Goal: Task Accomplishment & Management: Manage account settings

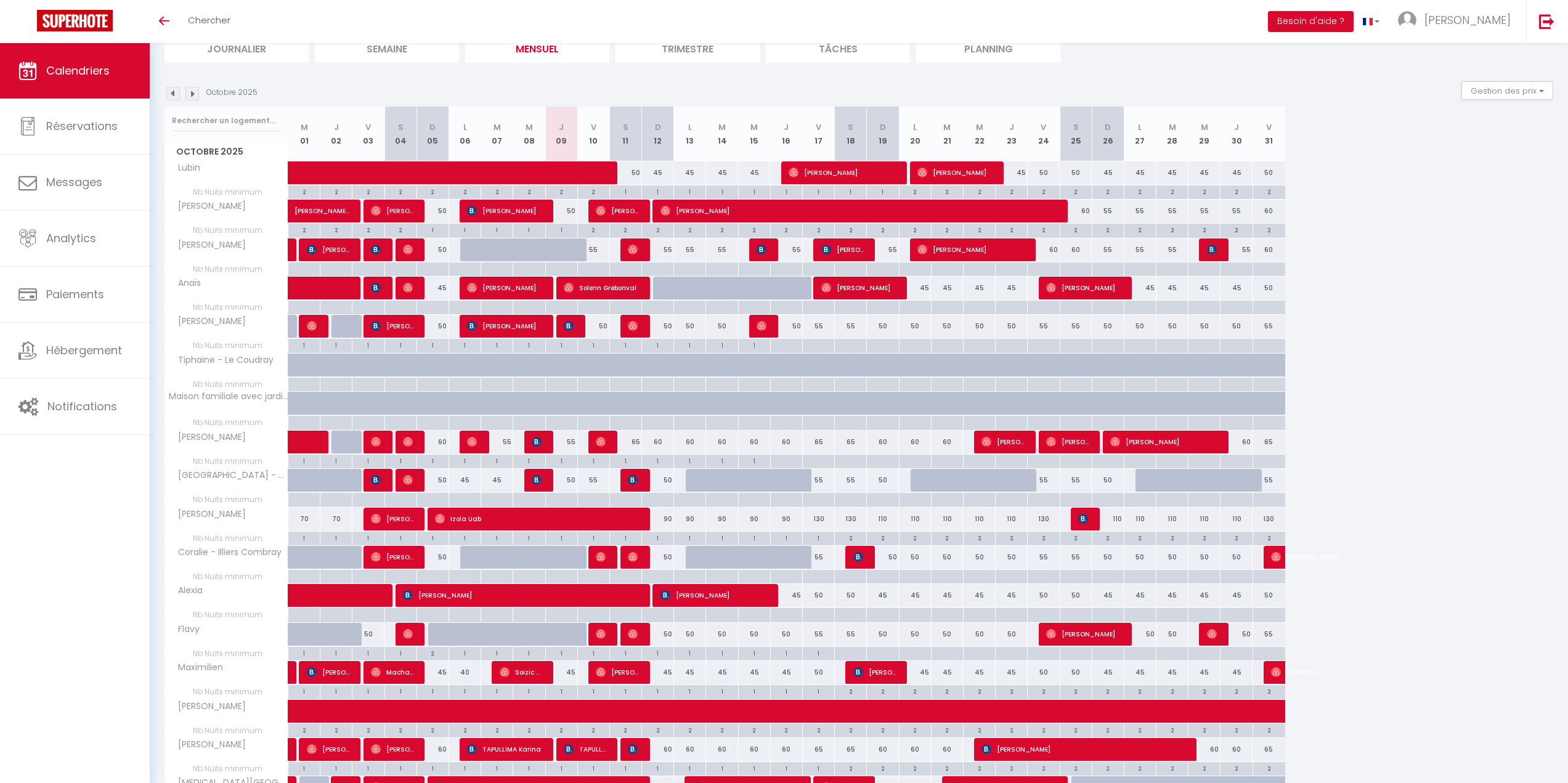
scroll to position [94, 0]
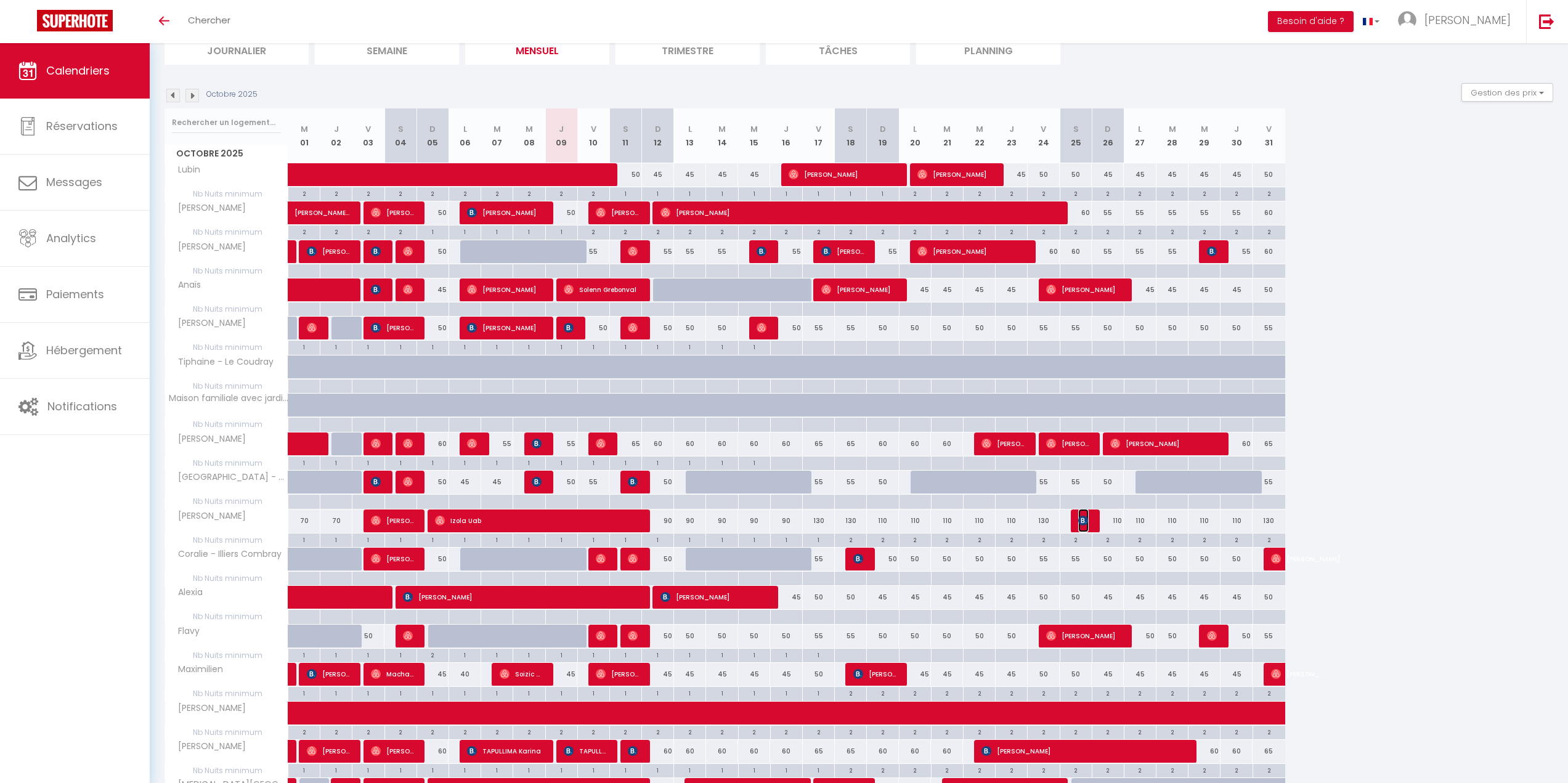
click at [1083, 513] on span "[PERSON_NAME]" at bounding box center [1083, 520] width 11 height 24
select select "OK"
select select "KO"
select select "0"
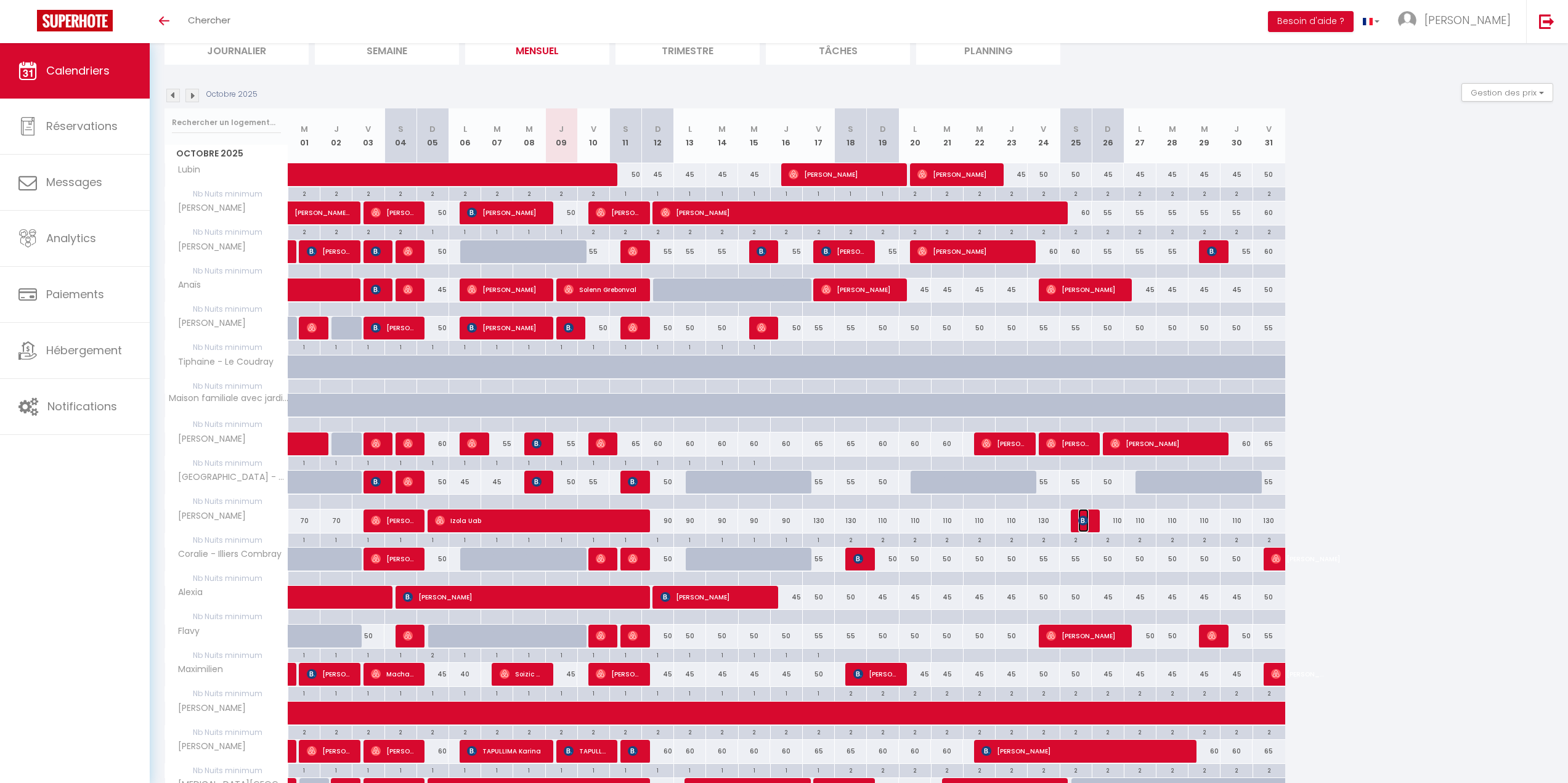
select select "1"
select select
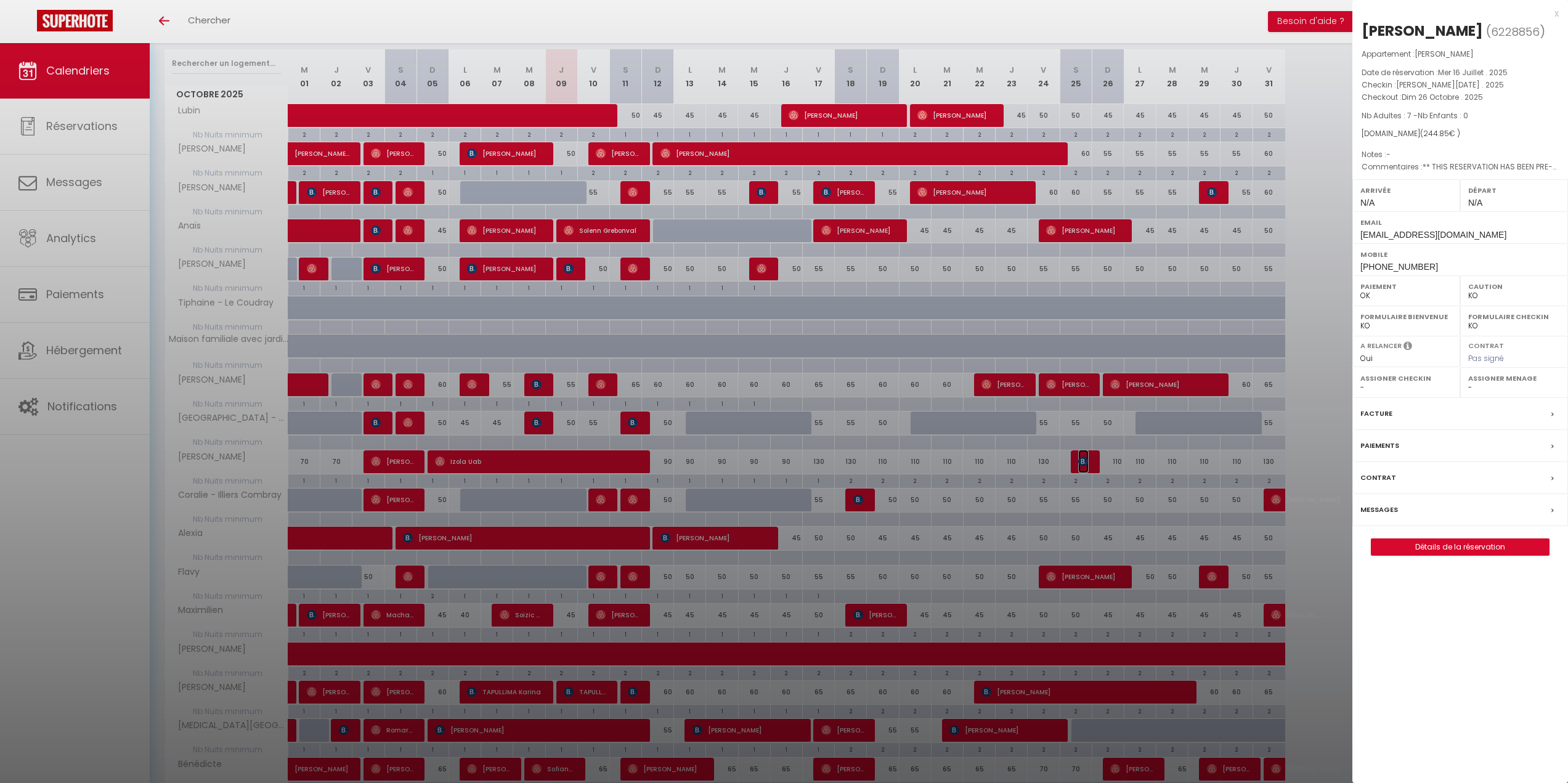
scroll to position [156, 0]
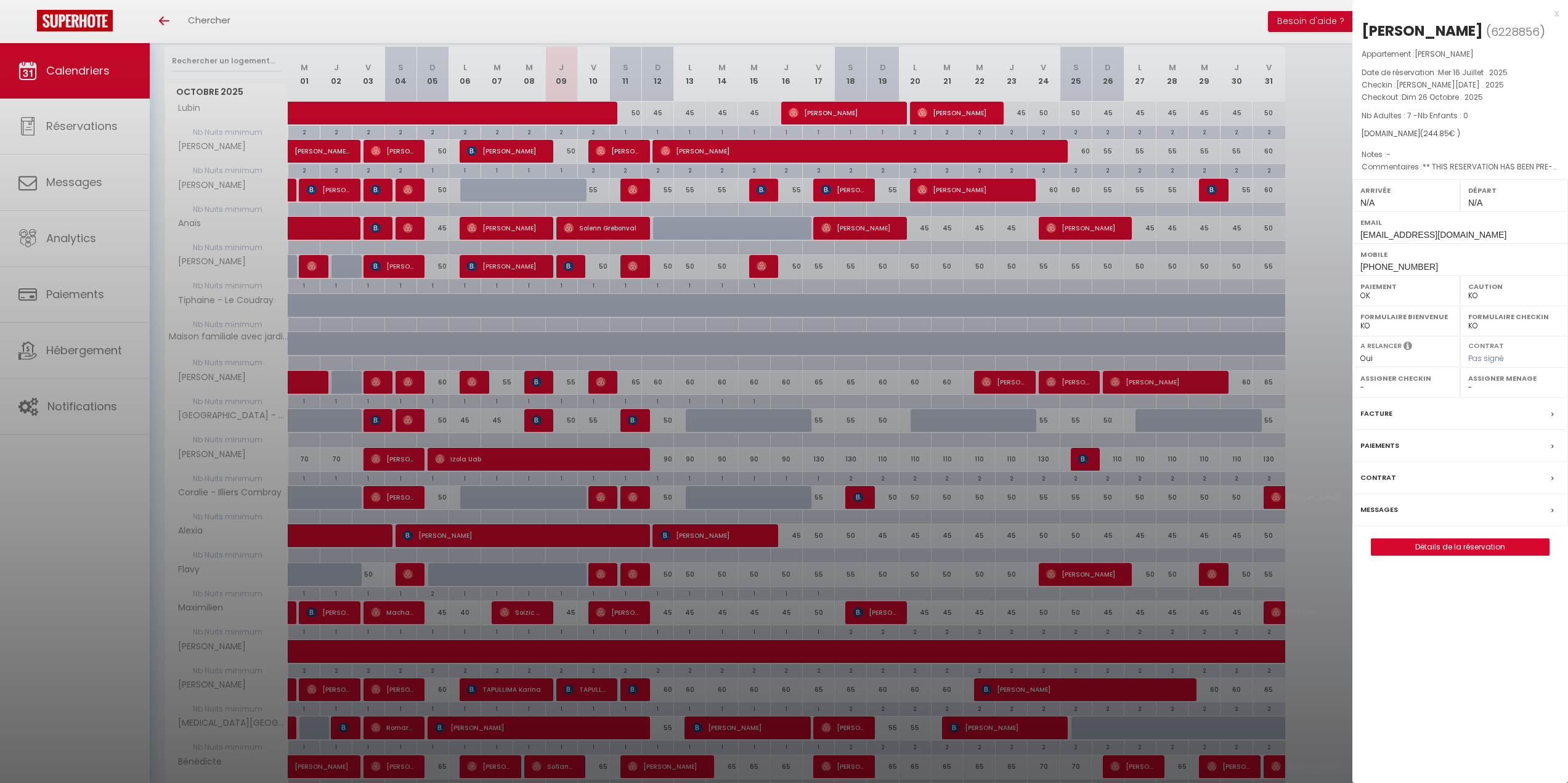
click at [1330, 484] on div at bounding box center [784, 392] width 1568 height 783
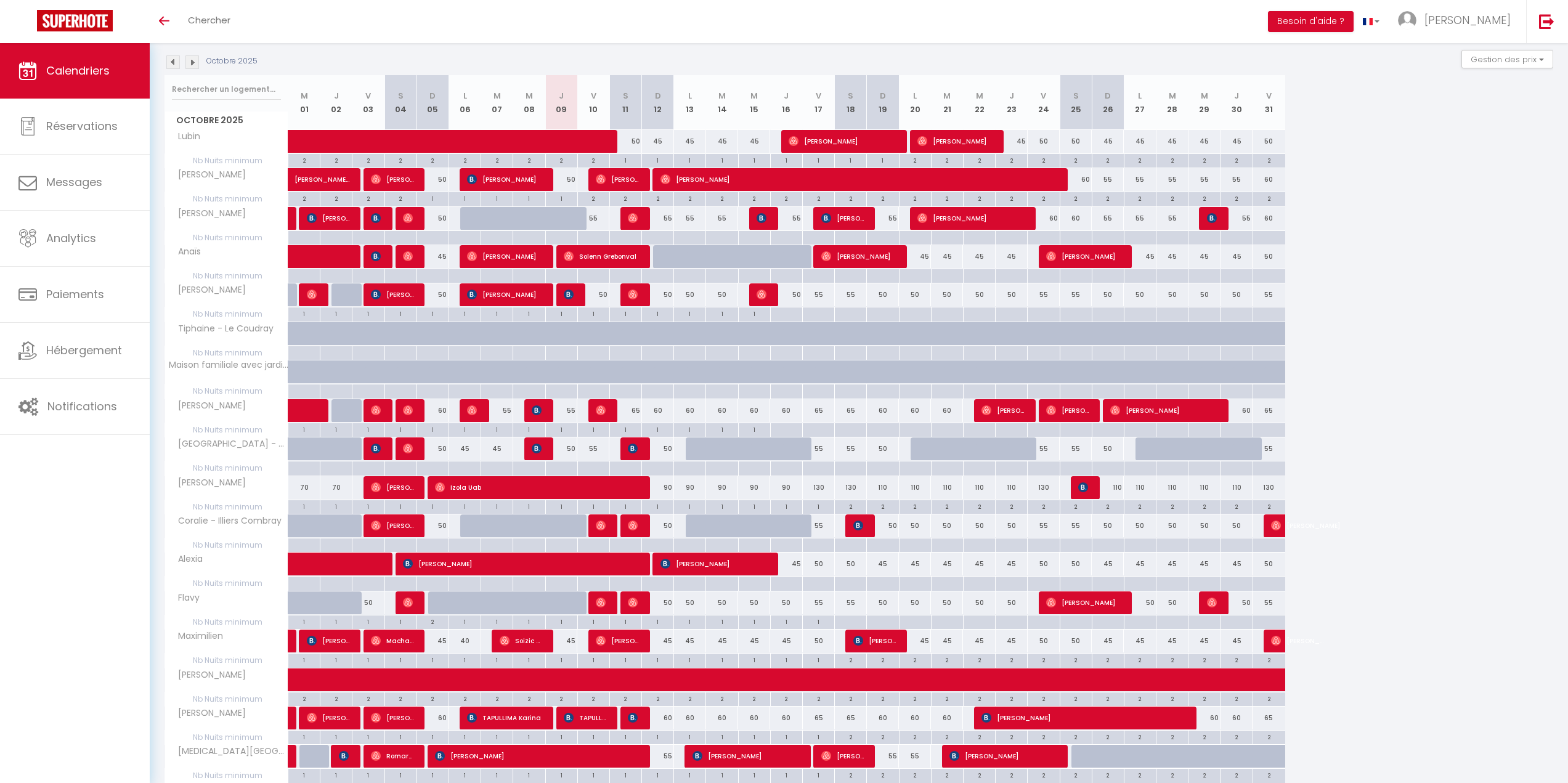
scroll to position [32, 0]
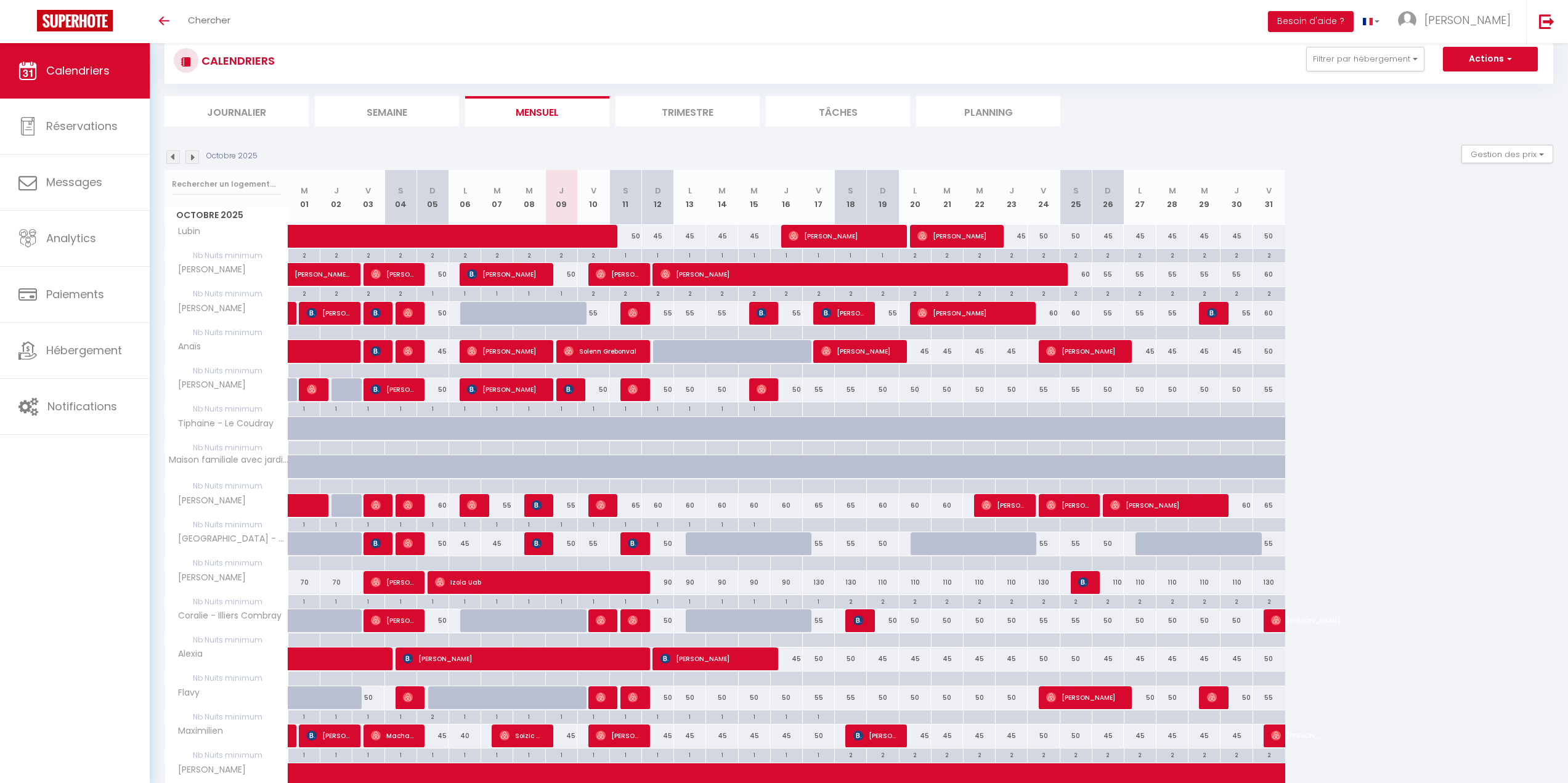
click at [191, 160] on img at bounding box center [192, 157] width 14 height 14
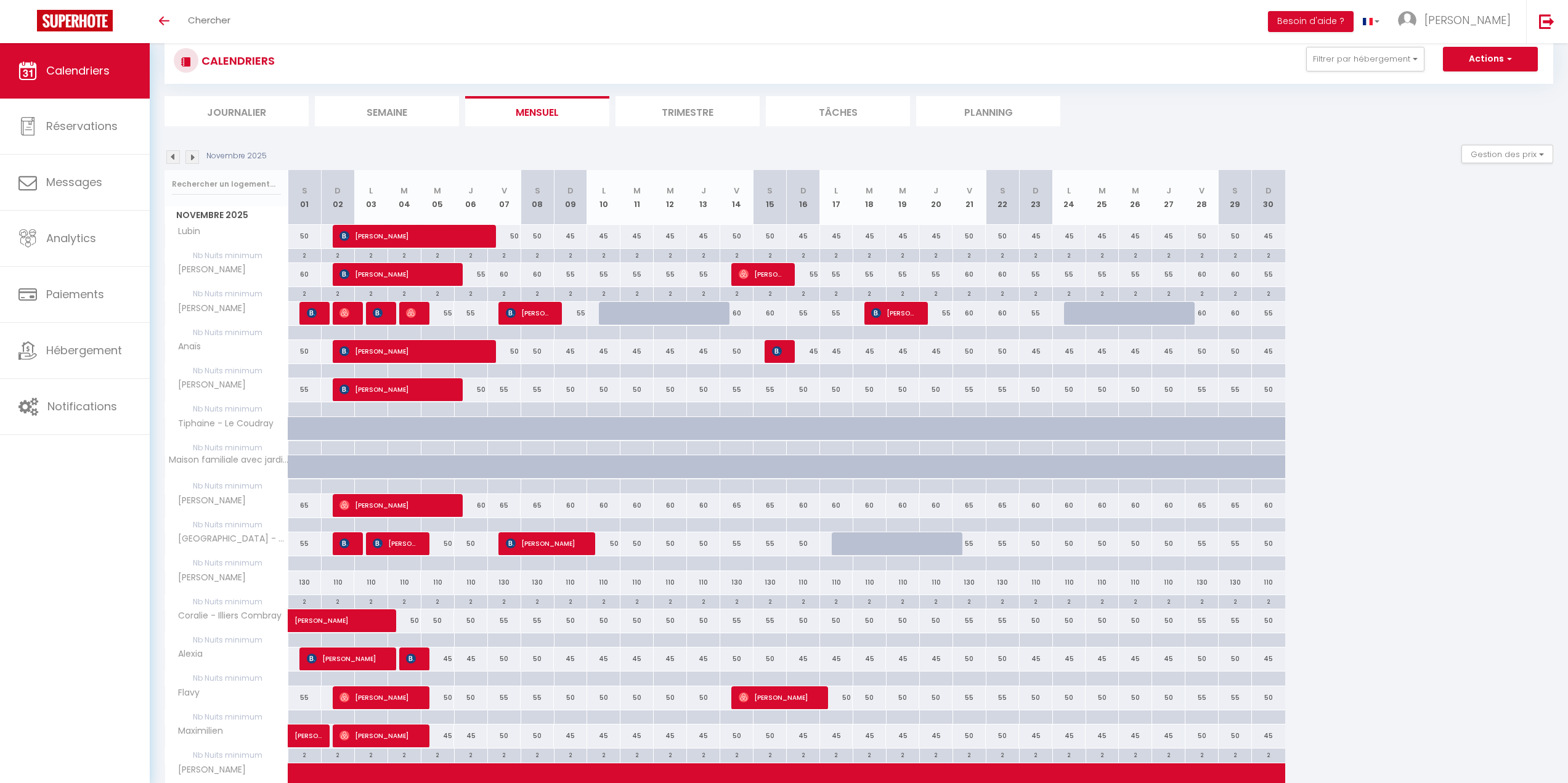
click at [169, 155] on img at bounding box center [173, 157] width 14 height 14
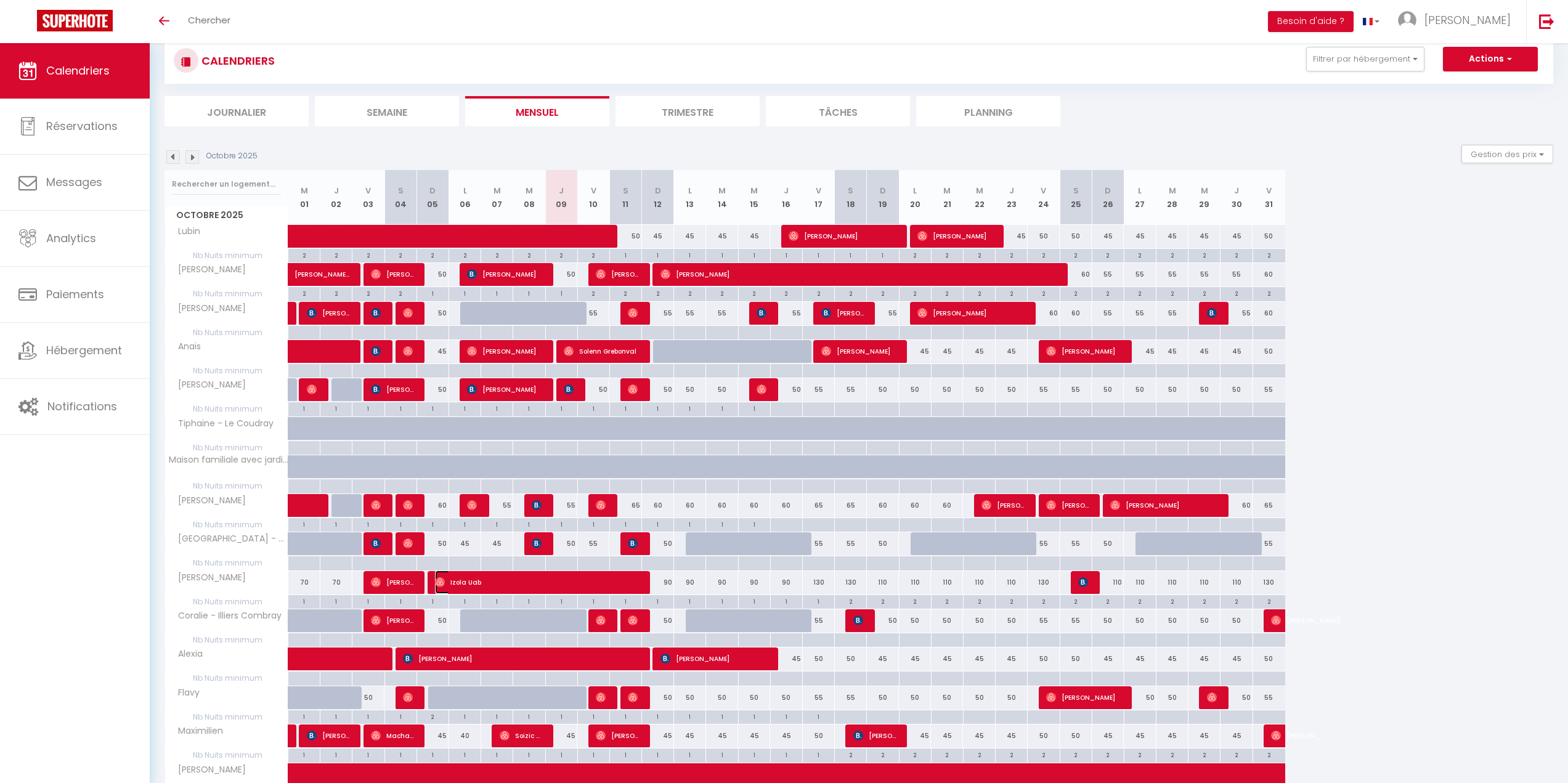
click at [454, 584] on span "[PERSON_NAME] Uab" at bounding box center [536, 582] width 203 height 24
select select "OK"
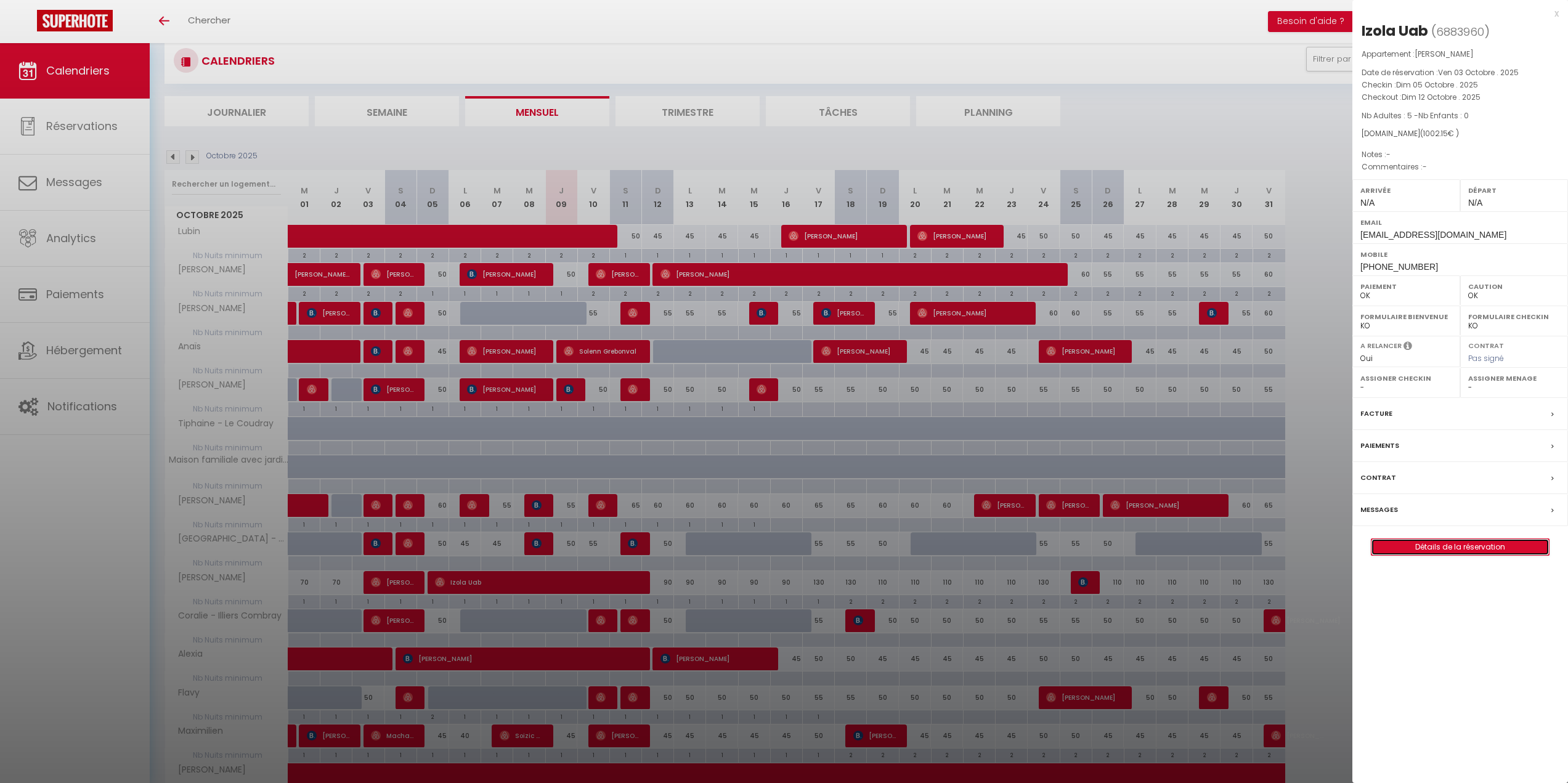
click at [1469, 549] on link "Détails de la réservation" at bounding box center [1459, 547] width 177 height 16
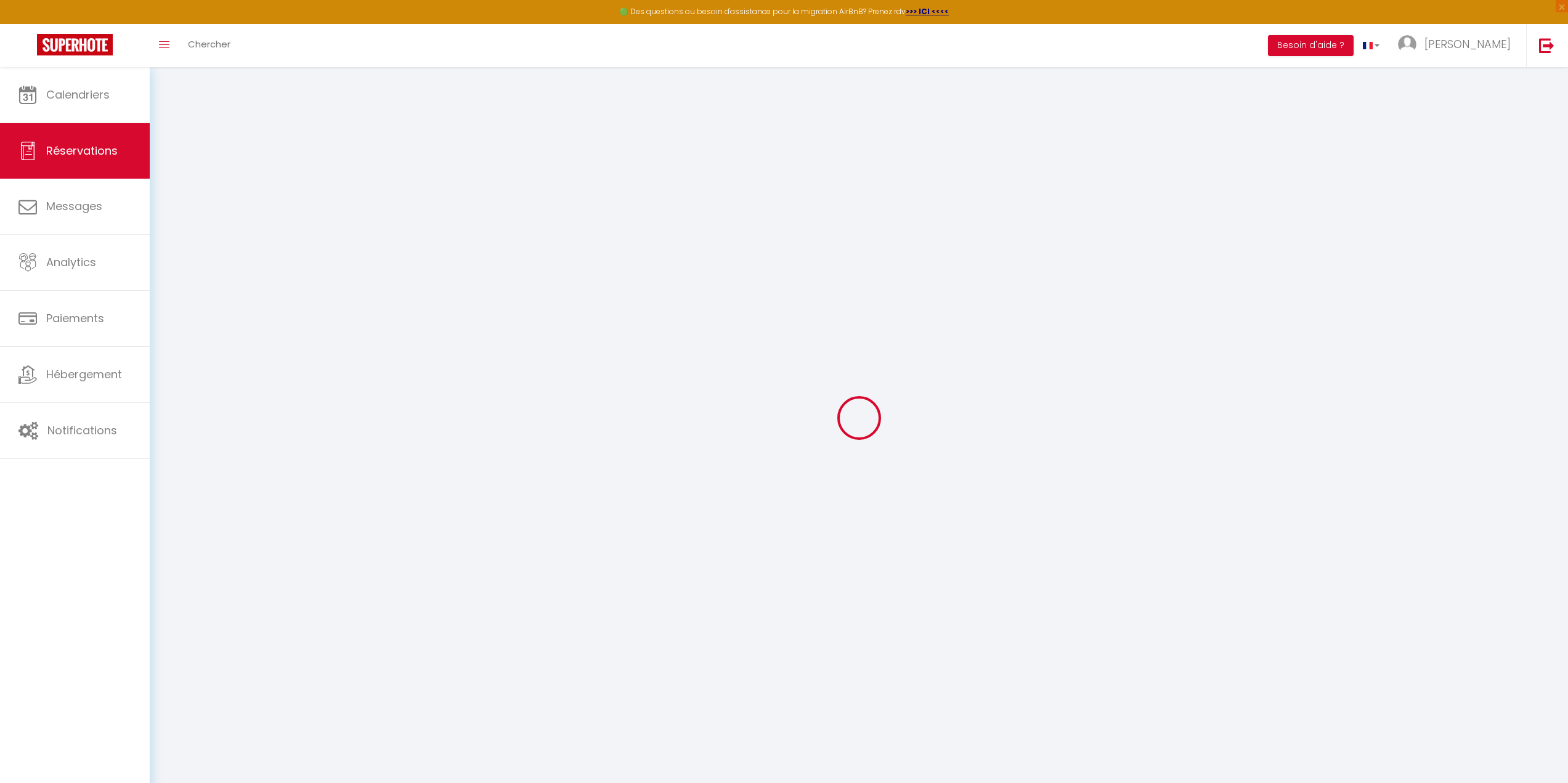
type input "Izola"
type input "Uab"
type input "mej04wxalcigmvj6yp7whuuplvec@reply.superhote.com"
type input "+37068576253"
select select
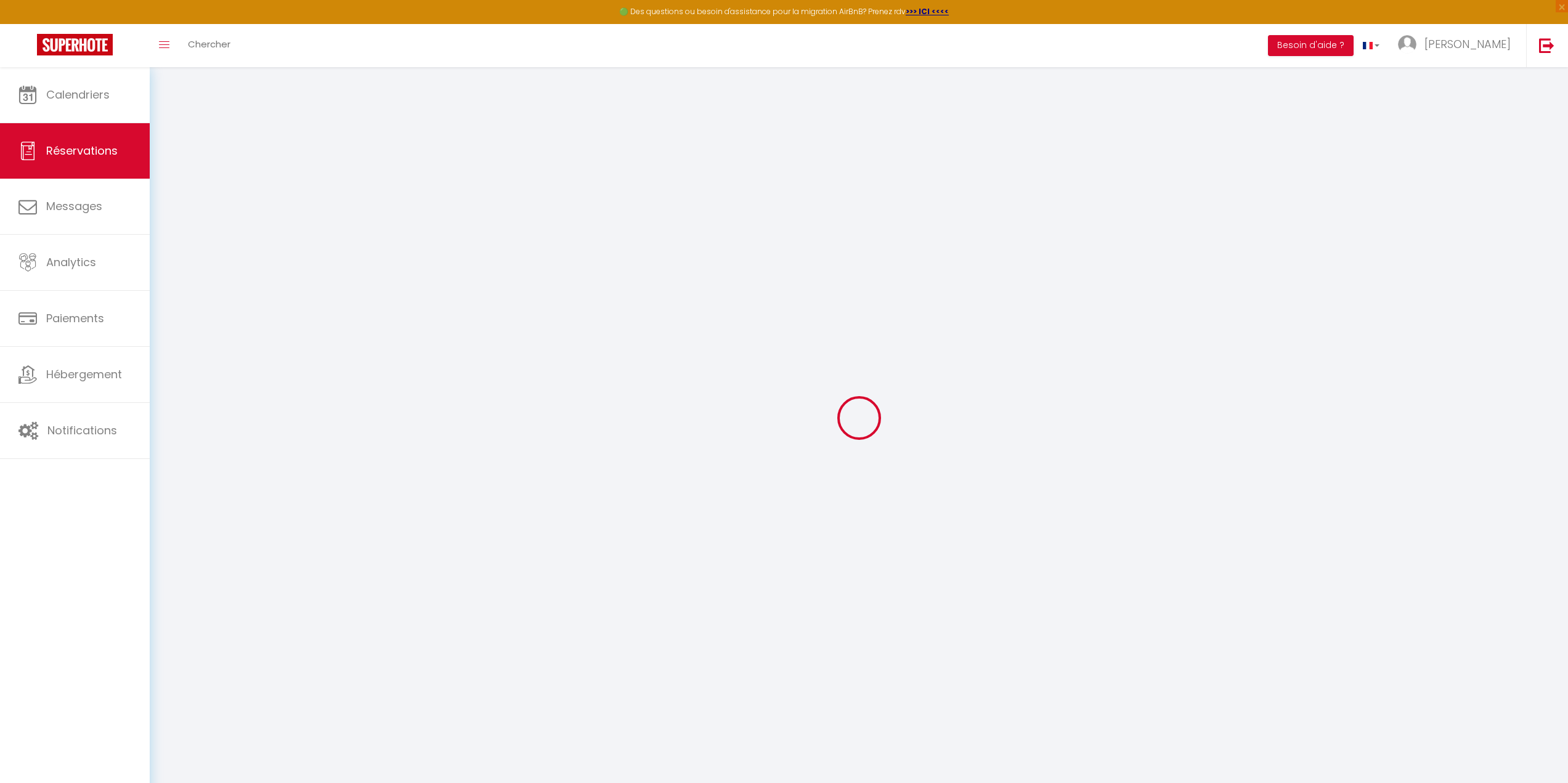
type input "143.19"
select select "73196"
select select "1"
select select
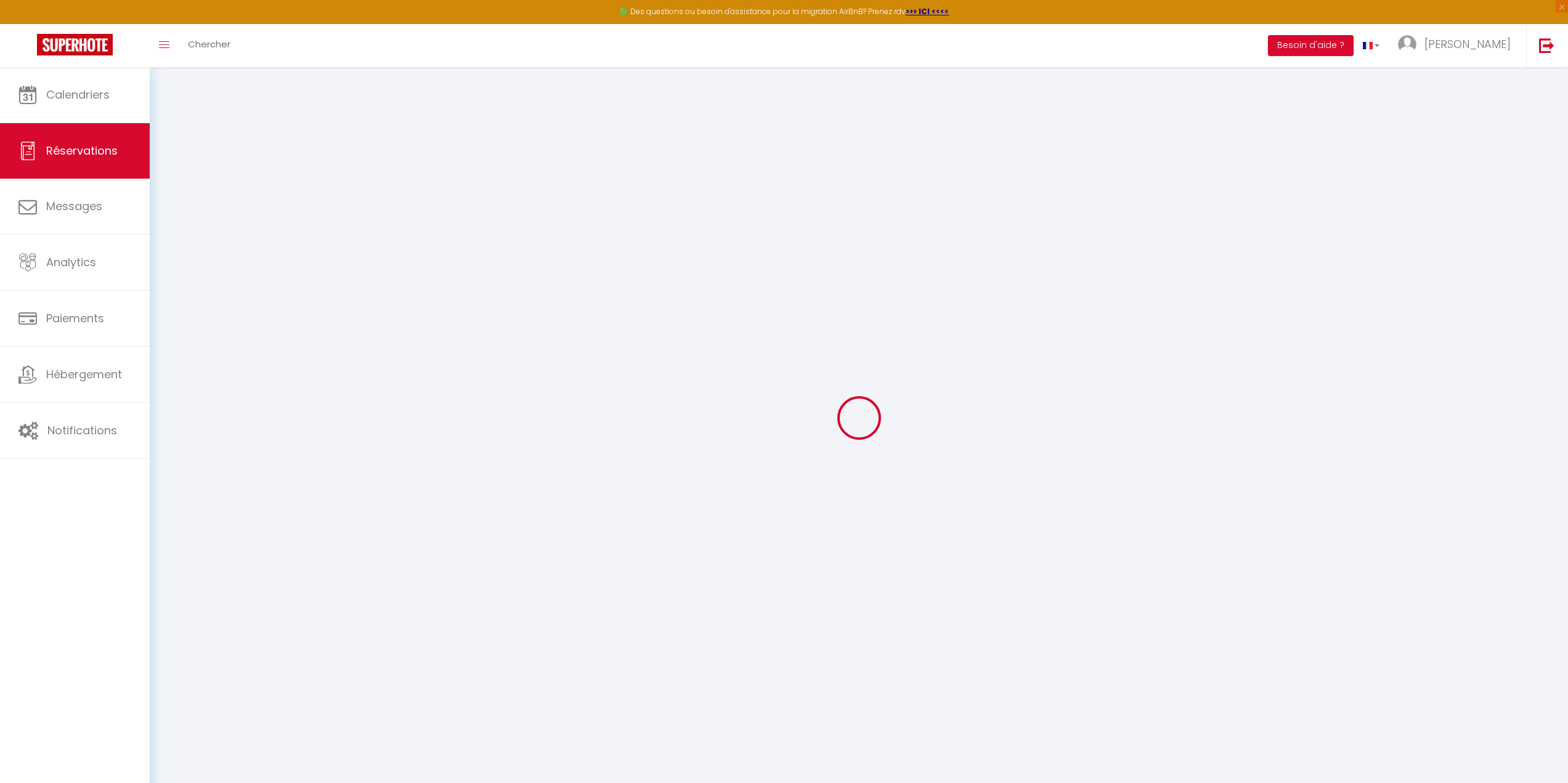
type input "5"
select select "12"
select select
type input "864.6"
checkbox input "false"
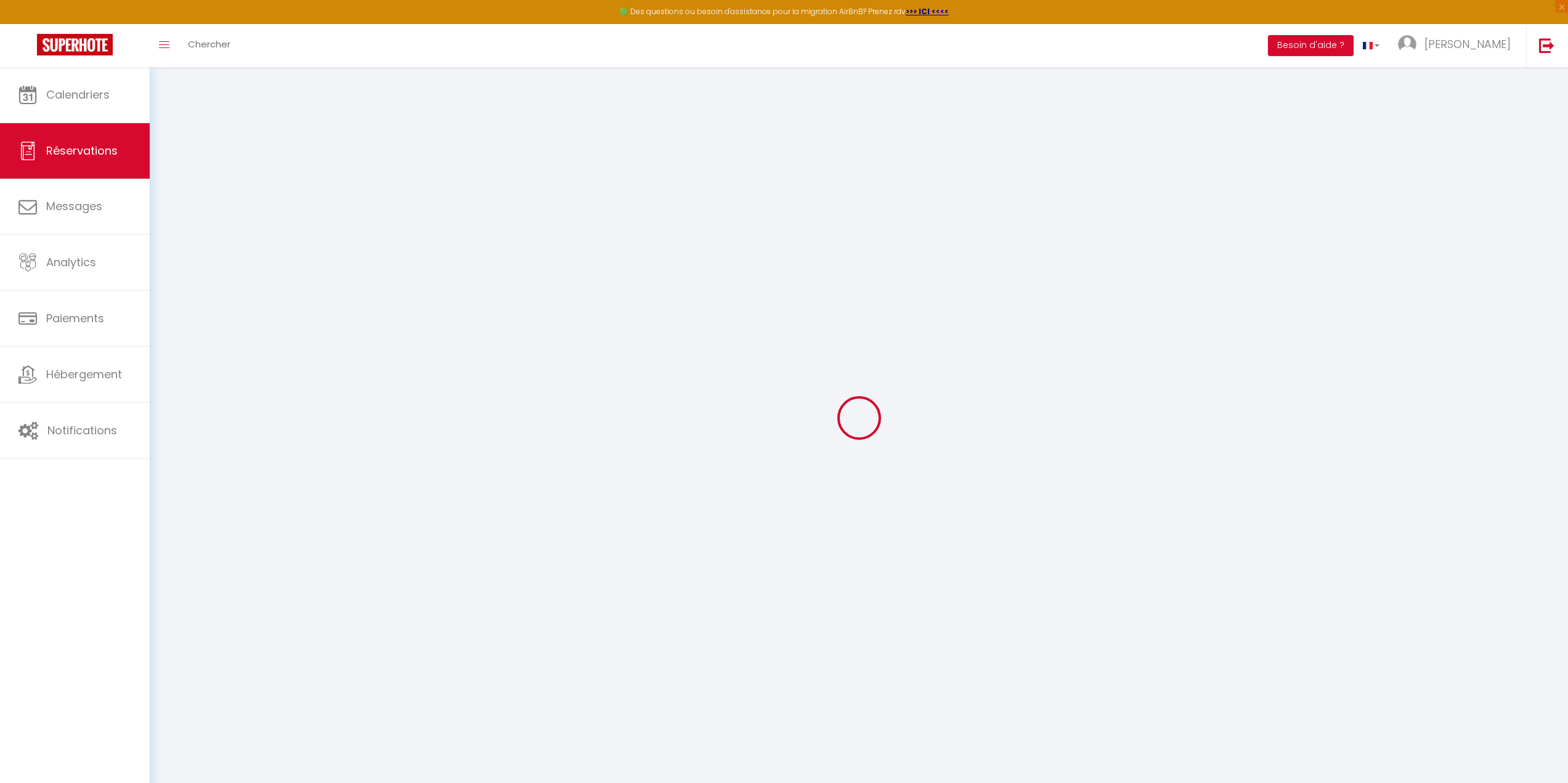
type input "0"
select select "1"
type input "0"
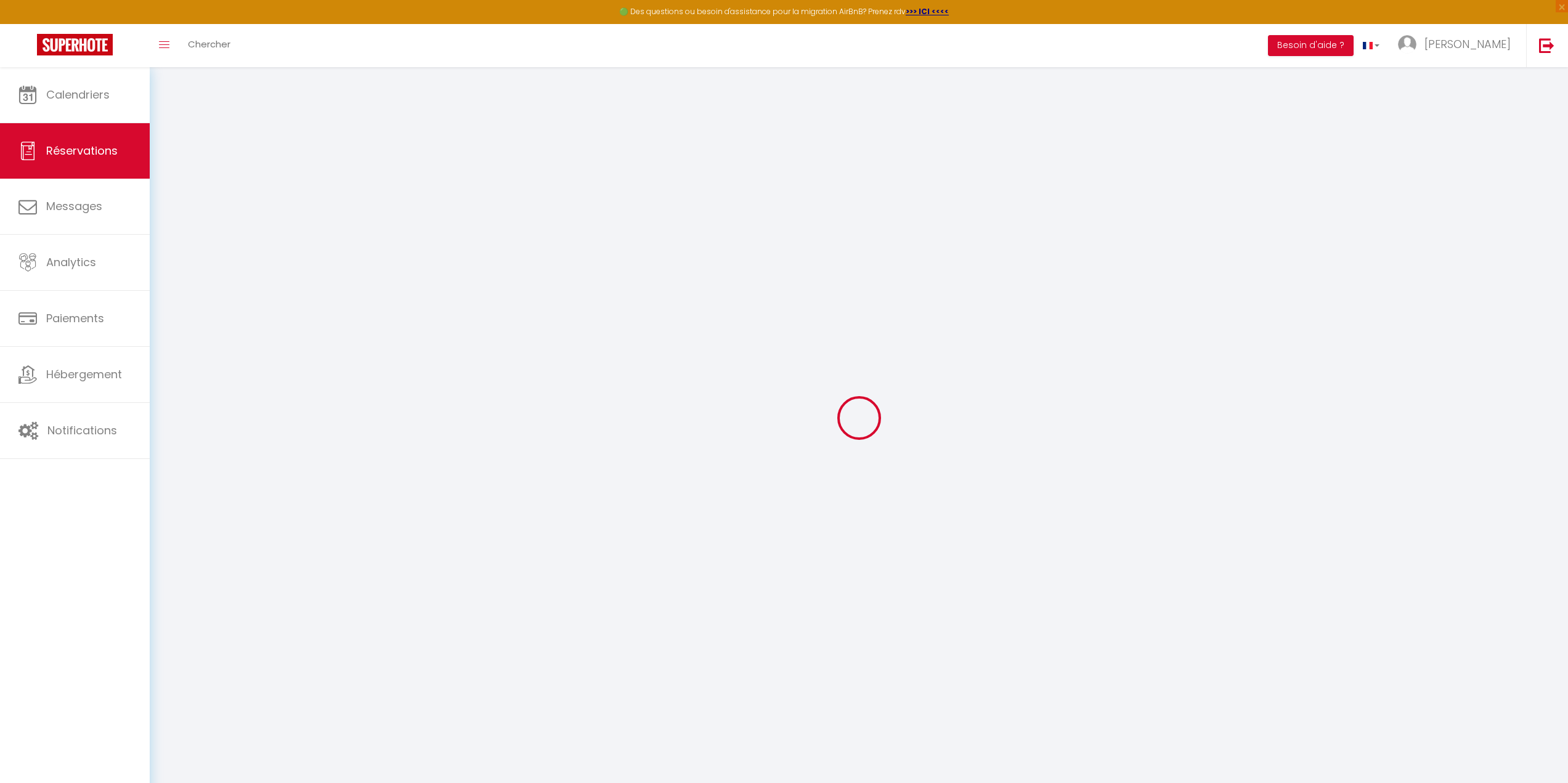
select select
select select "15"
checkbox input "false"
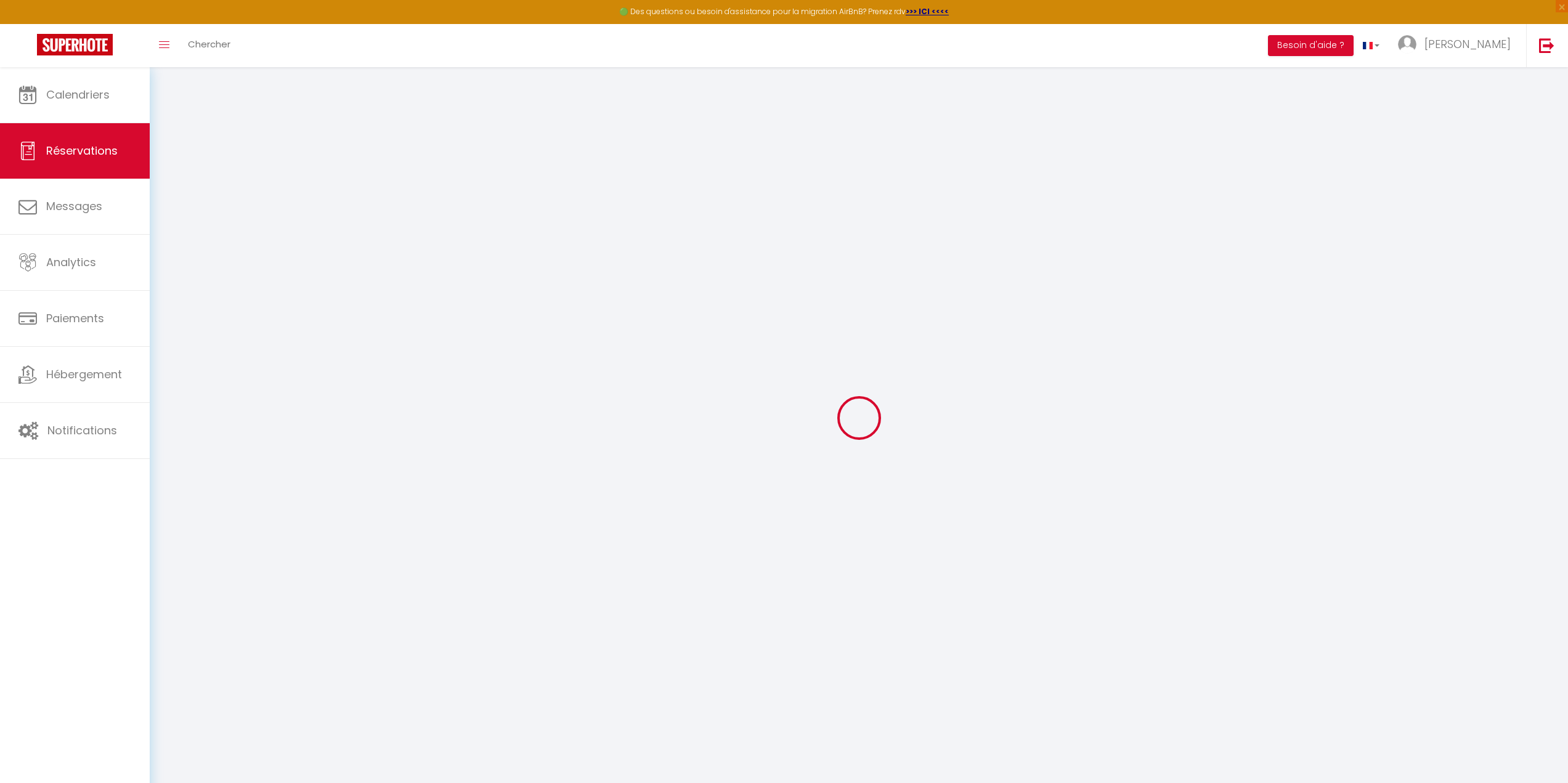
select select
checkbox input "false"
select select
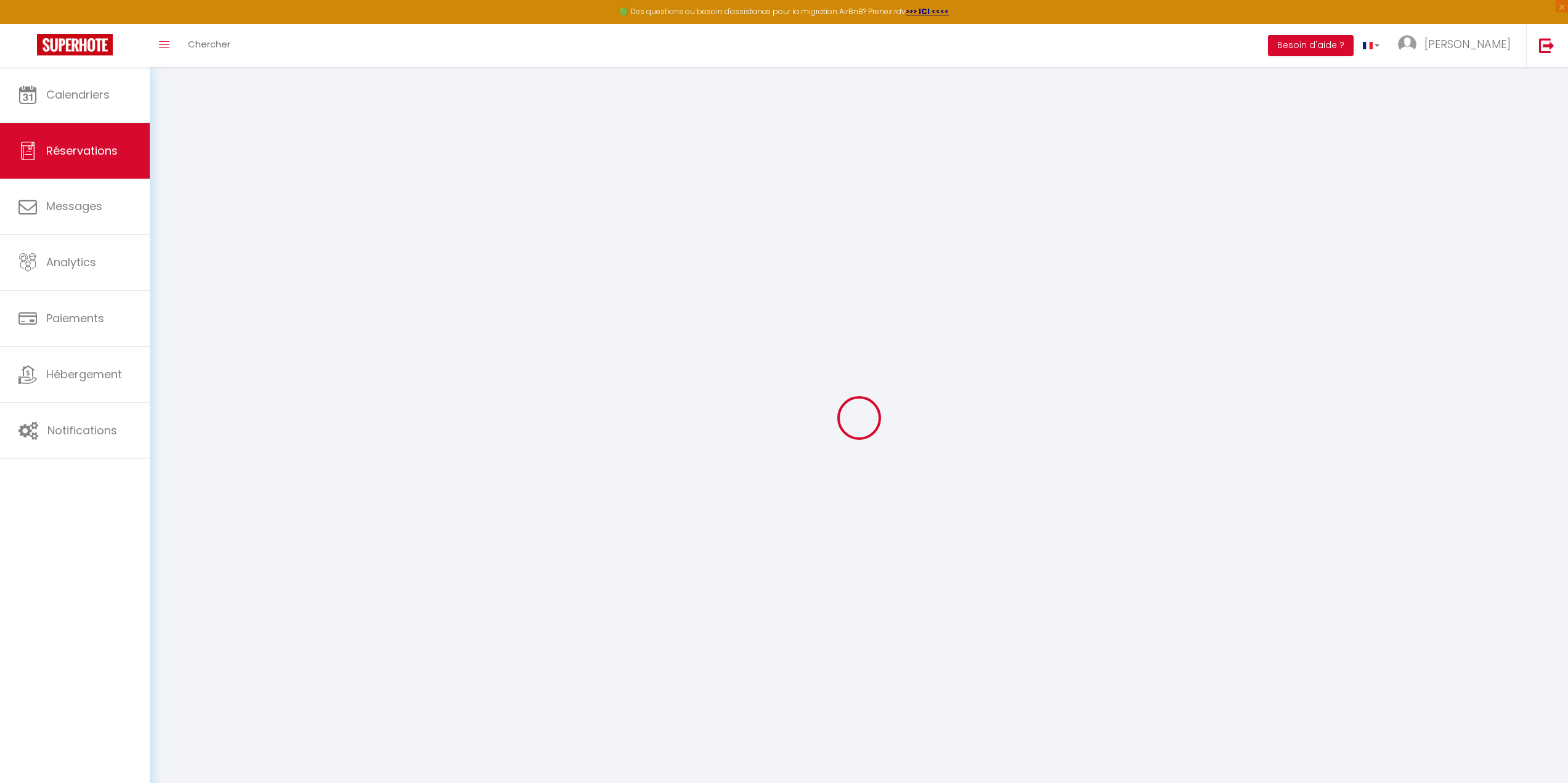
select select
checkbox input "false"
select select
type input "90"
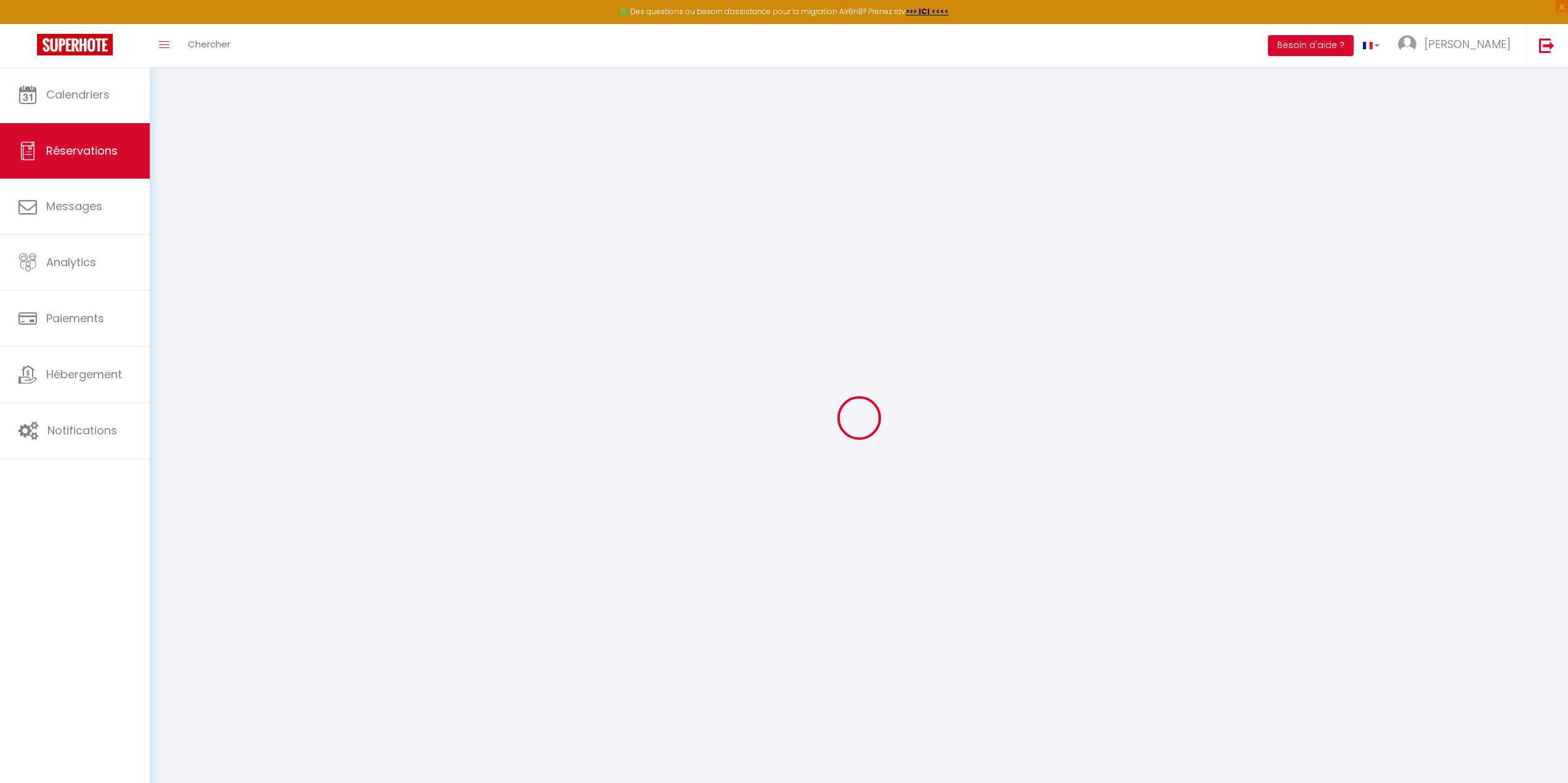
type input "47.55"
select select
checkbox input "false"
select select
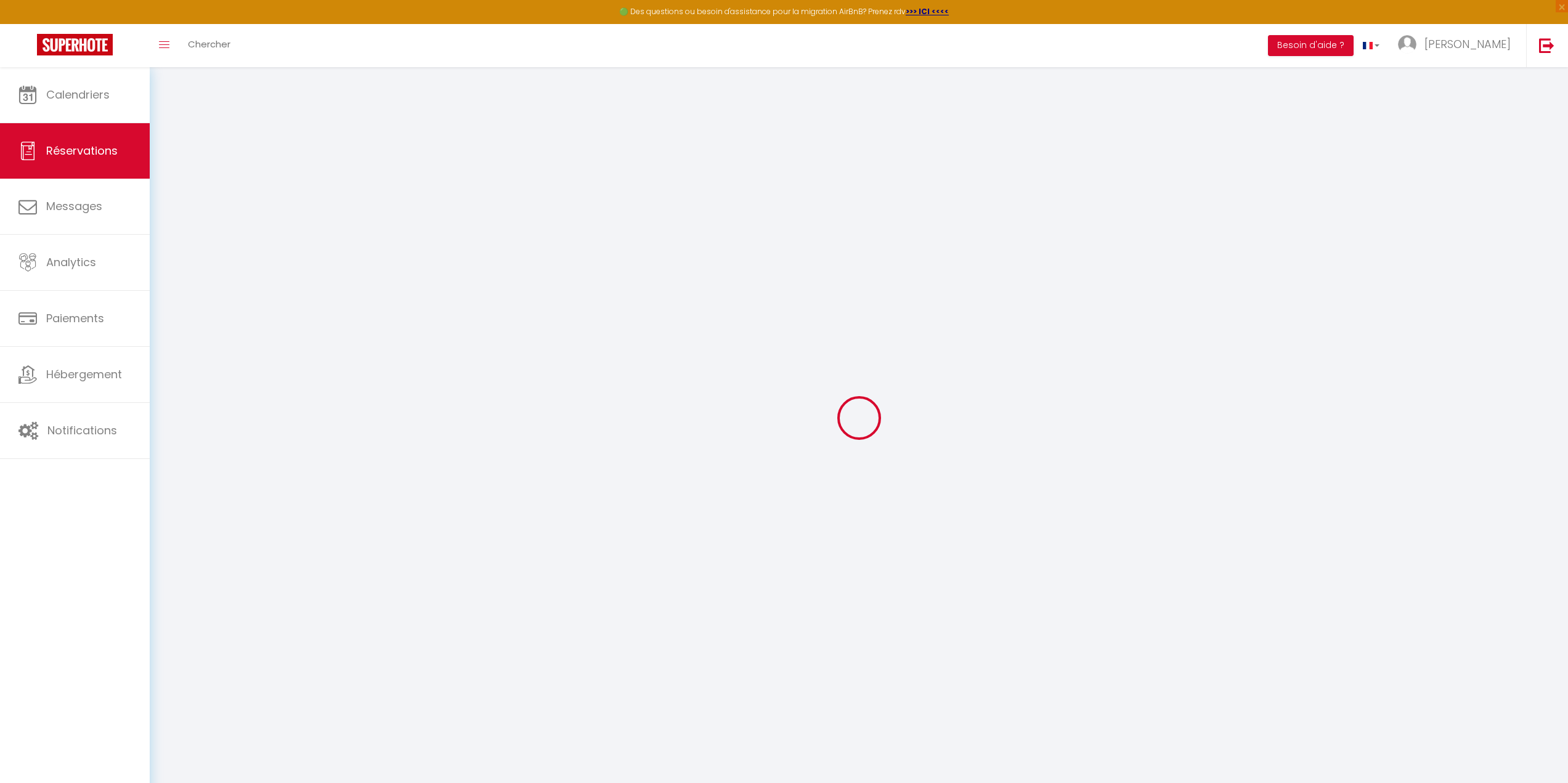
checkbox input "false"
select select
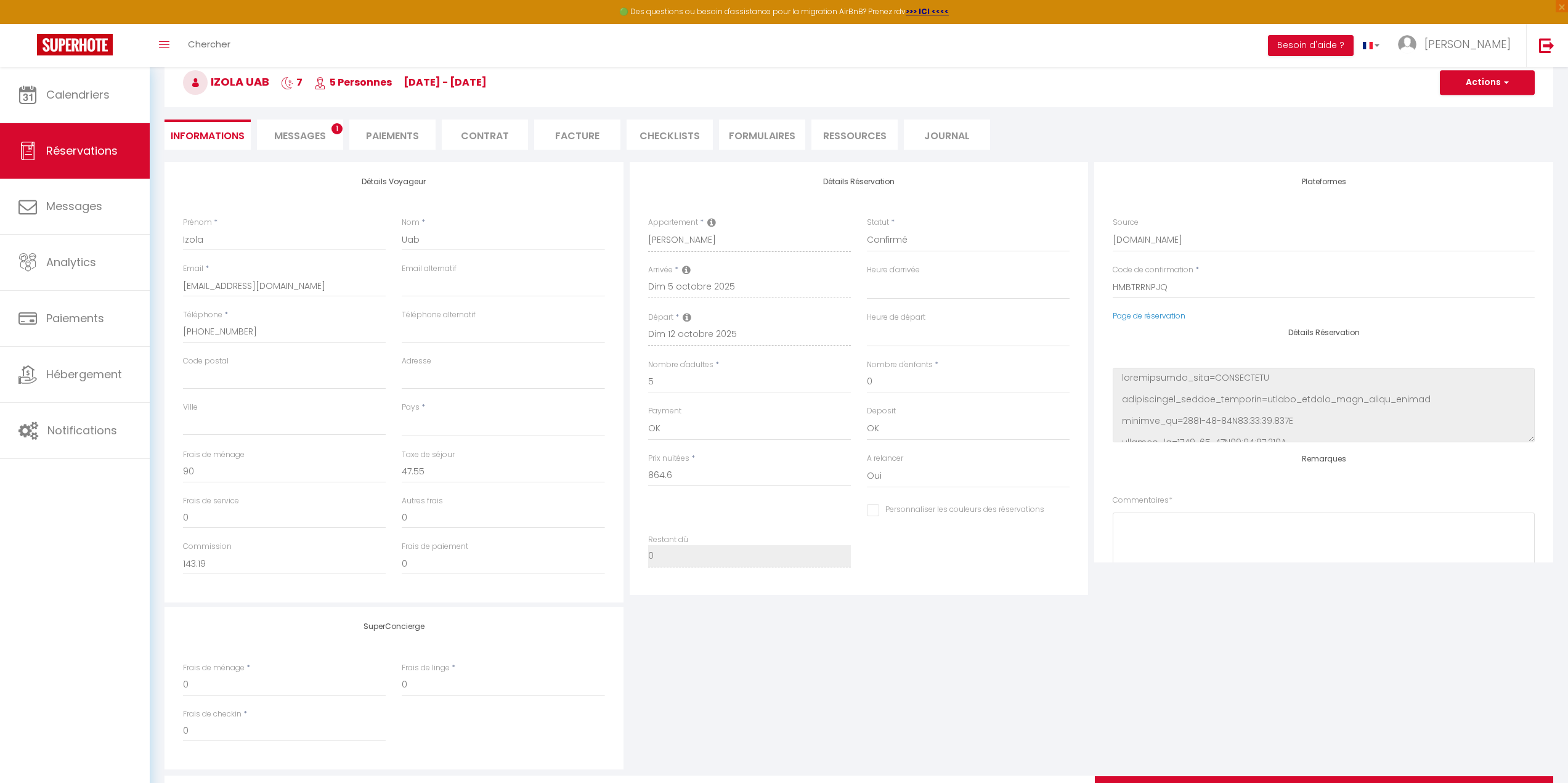
scroll to position [123, 0]
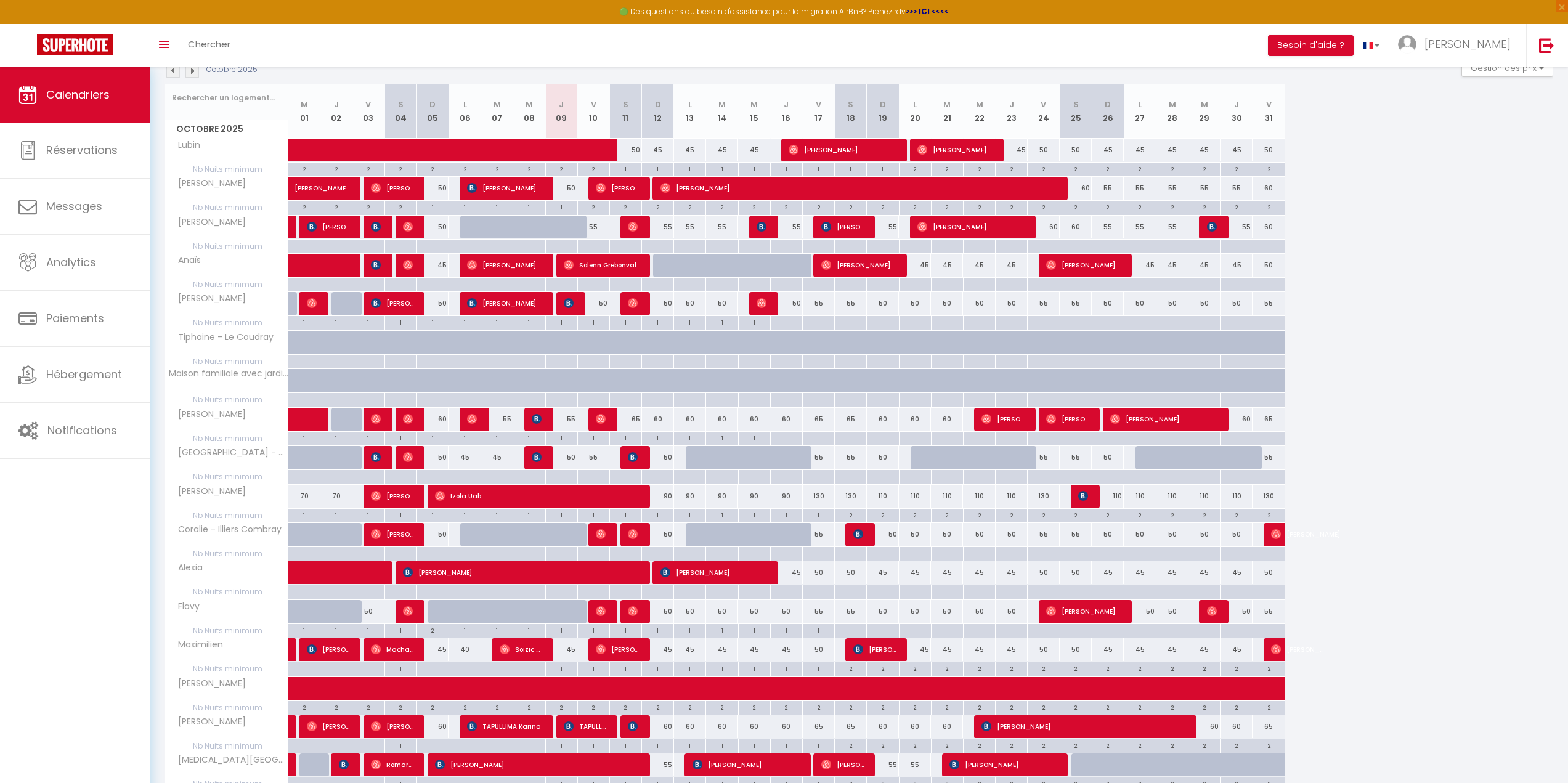
scroll to position [179, 0]
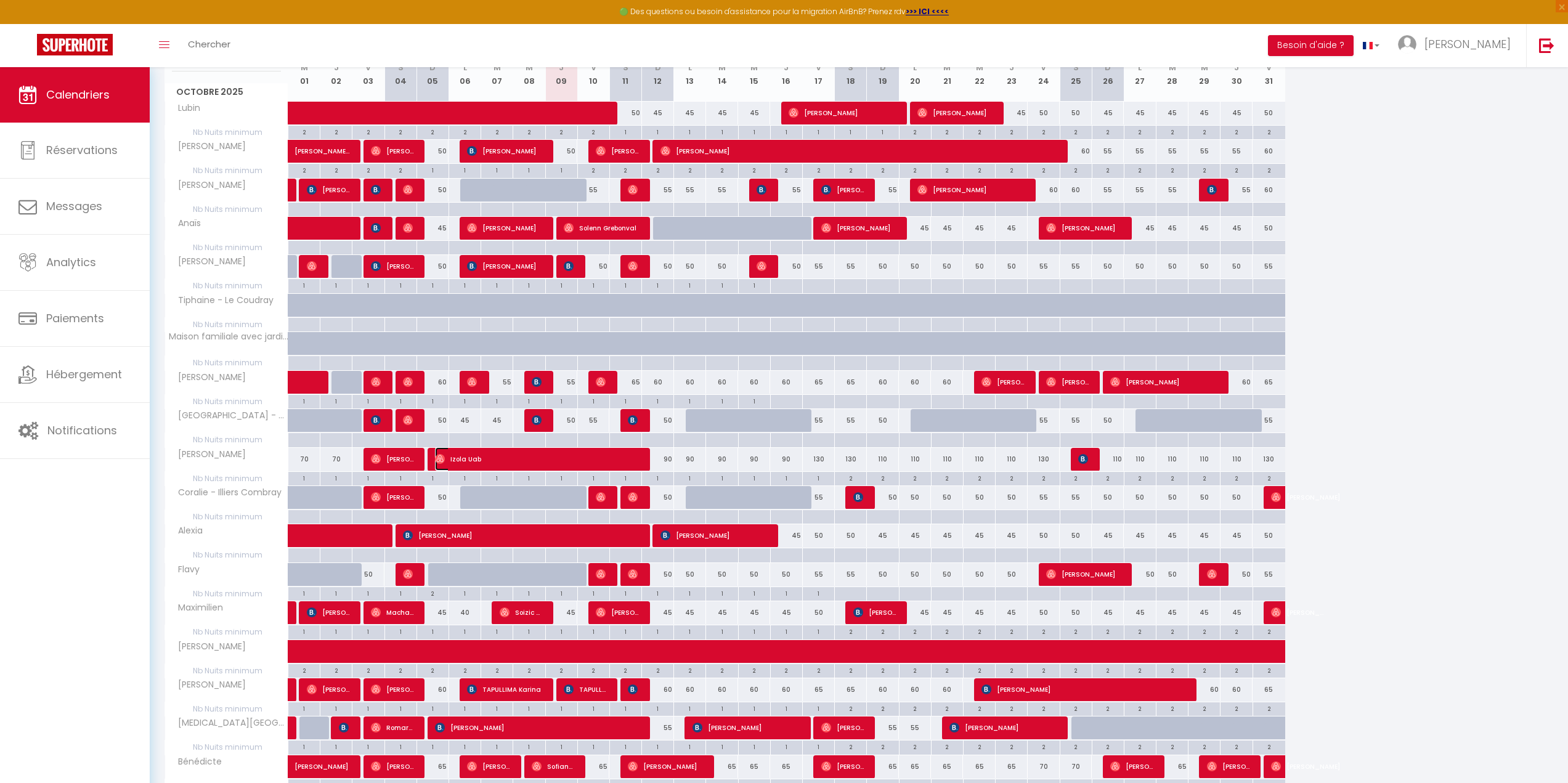
click at [457, 460] on span "[PERSON_NAME] Uab" at bounding box center [536, 459] width 203 height 24
select select "OK"
select select "0"
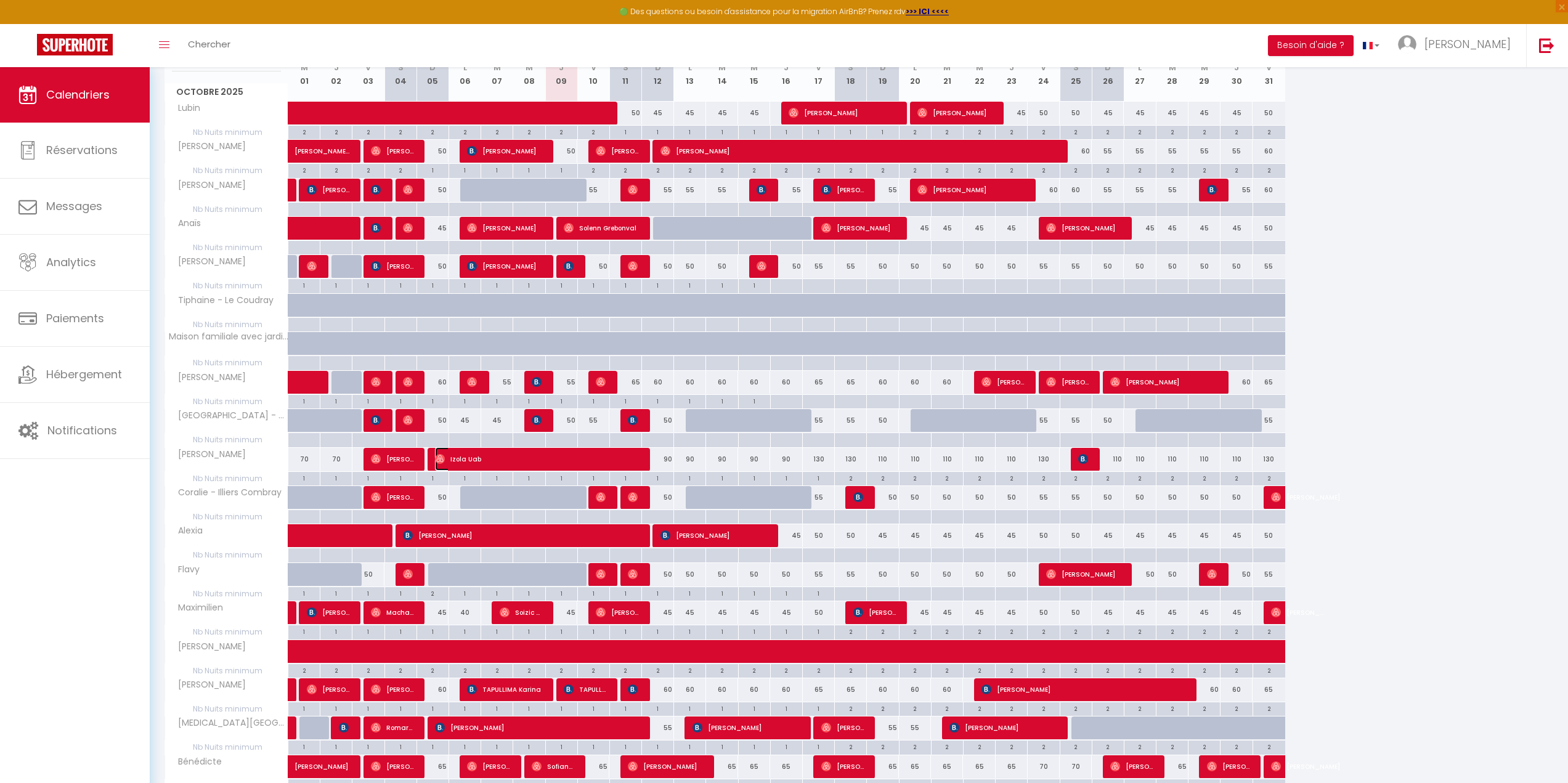
select select "1"
select select
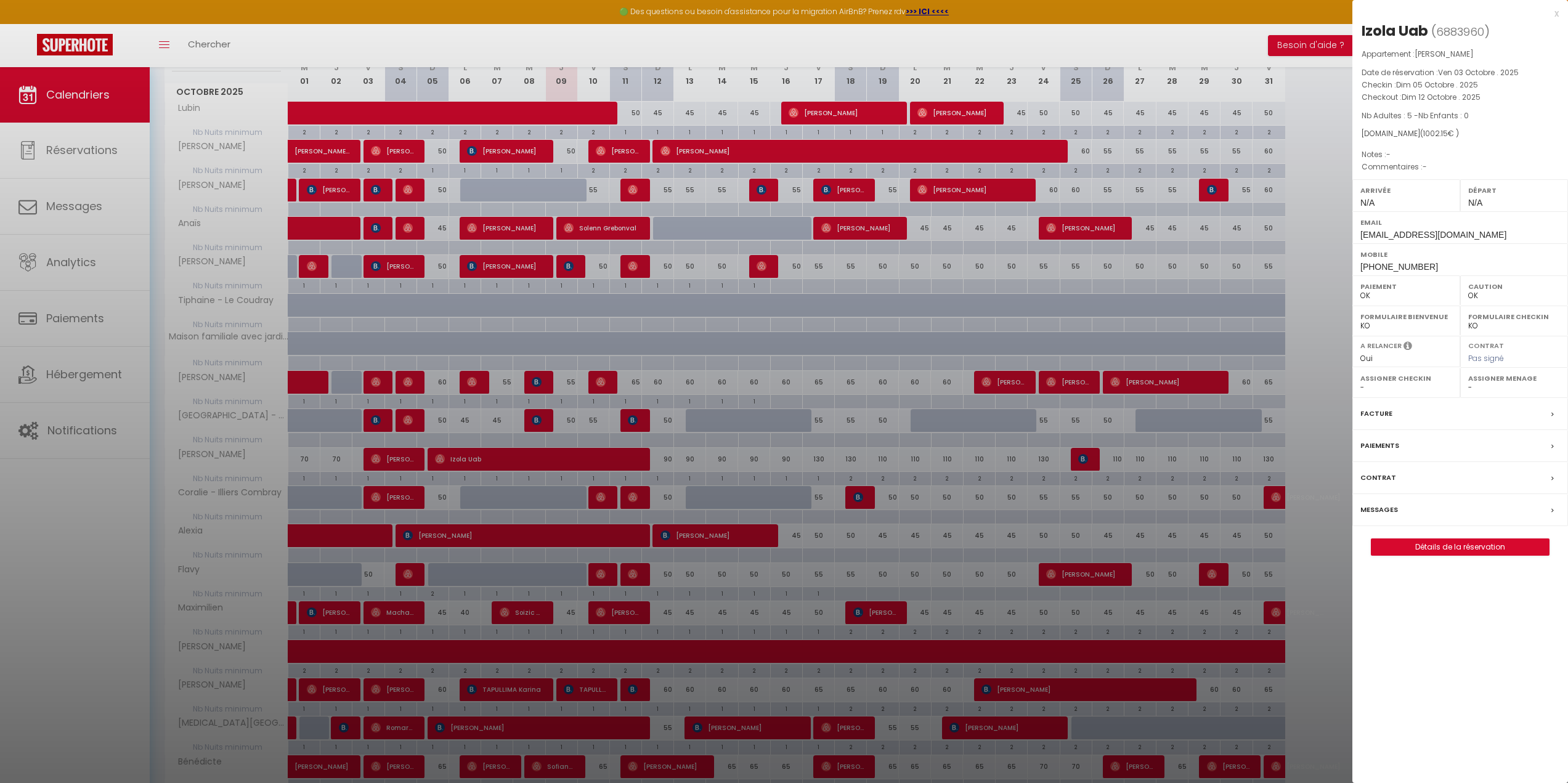
click at [480, 511] on div at bounding box center [784, 392] width 1568 height 783
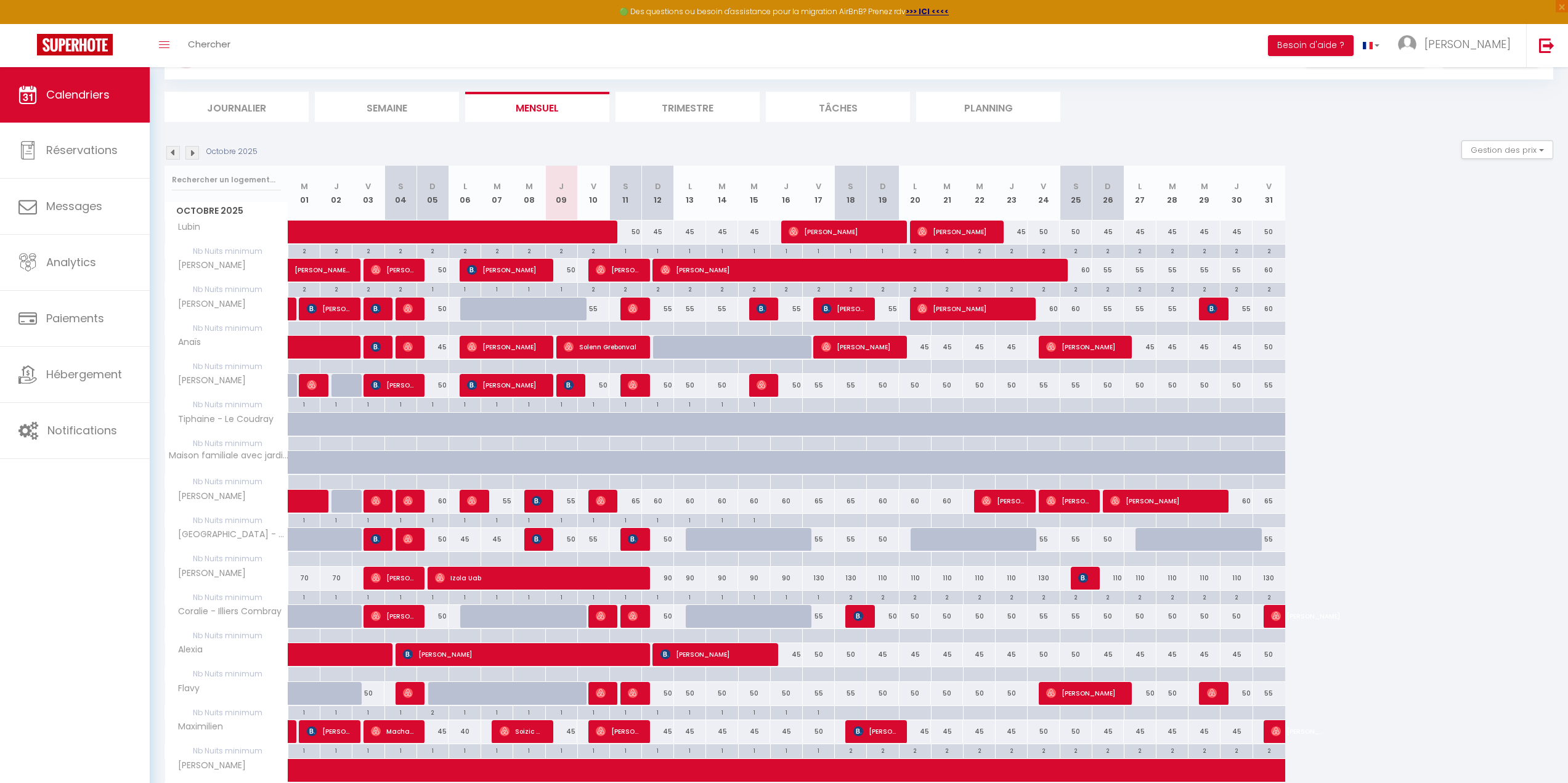
scroll to position [56, 0]
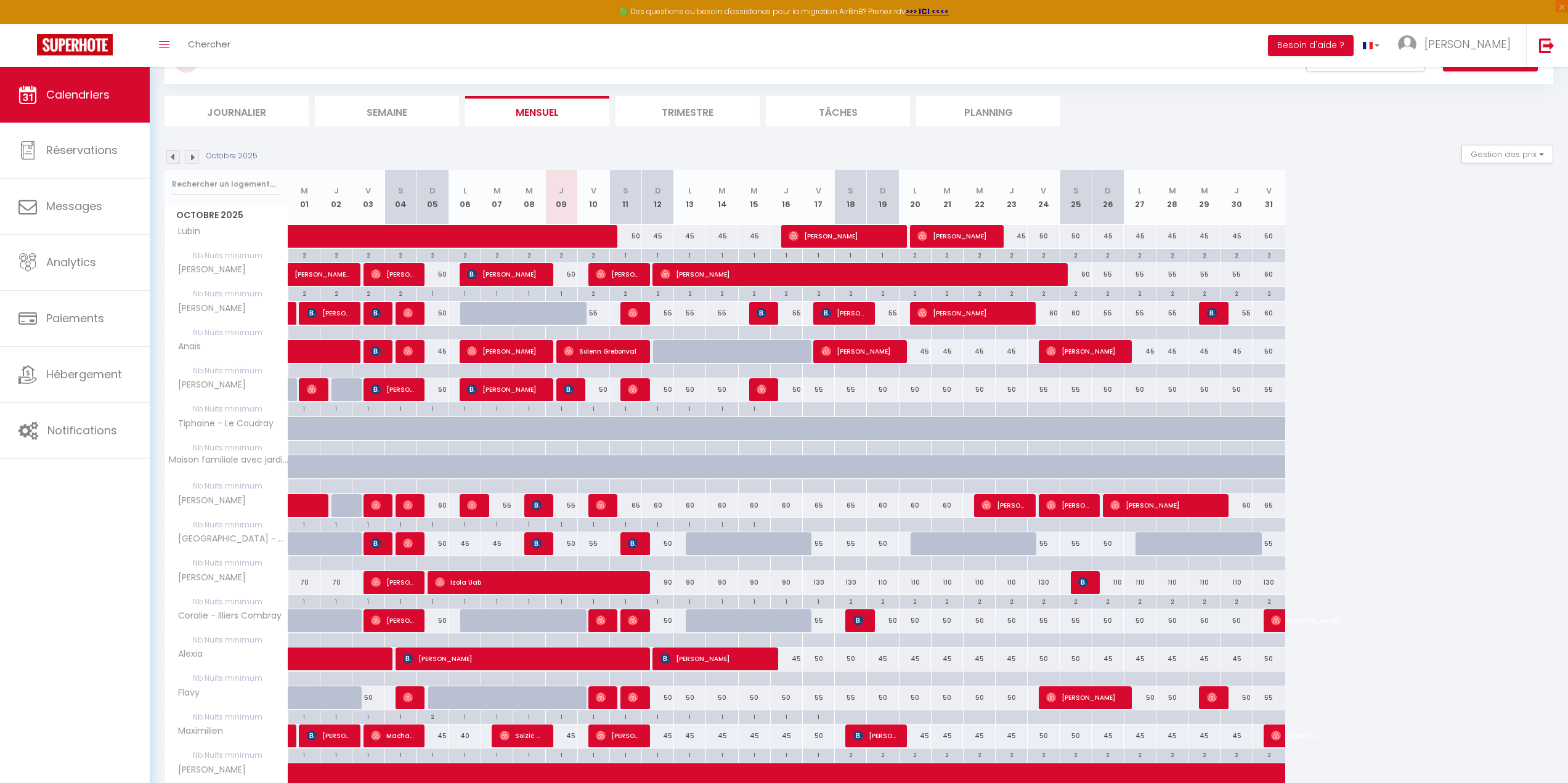
click at [193, 157] on img at bounding box center [192, 157] width 14 height 14
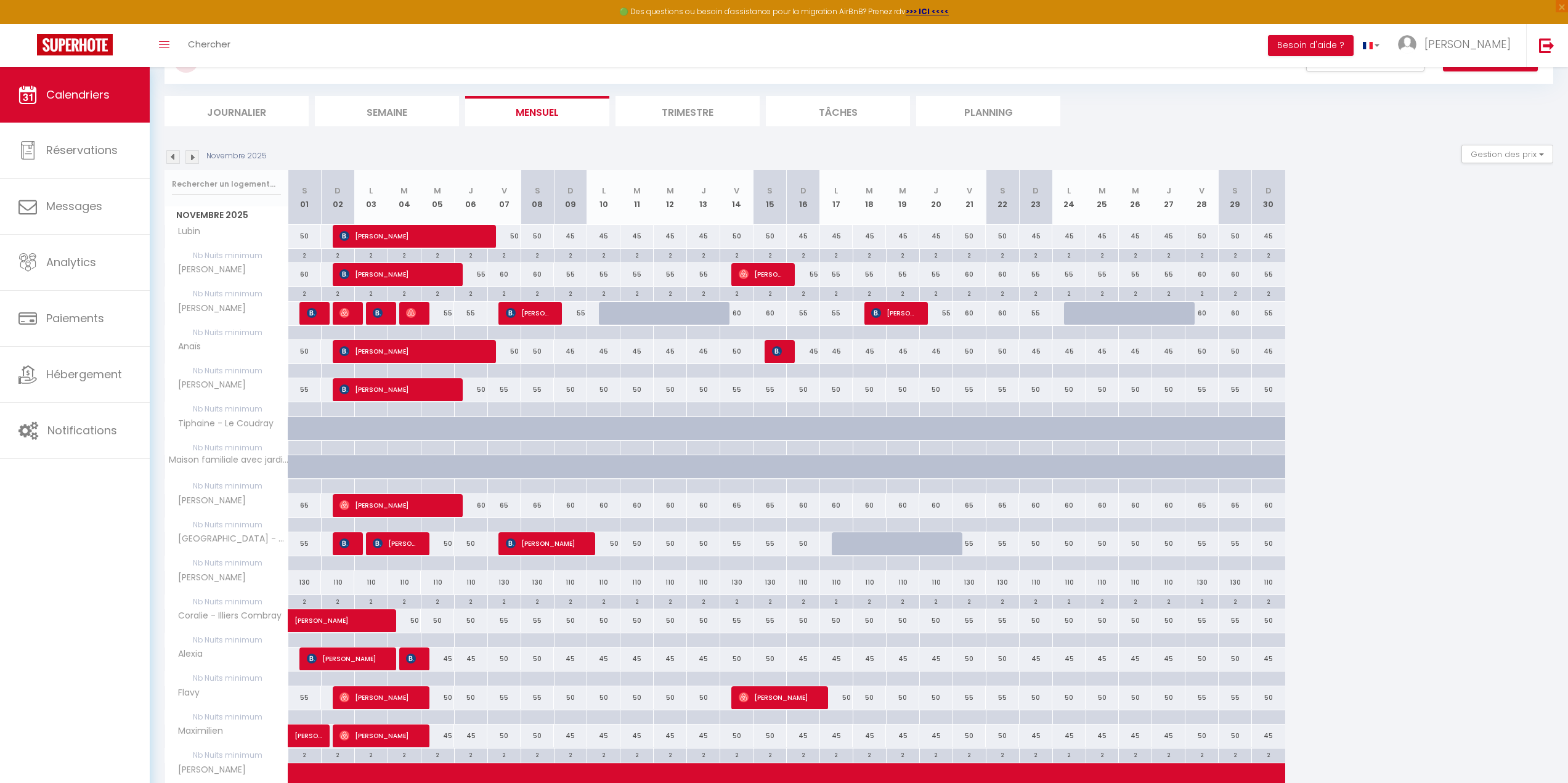
click at [197, 155] on img at bounding box center [192, 157] width 14 height 14
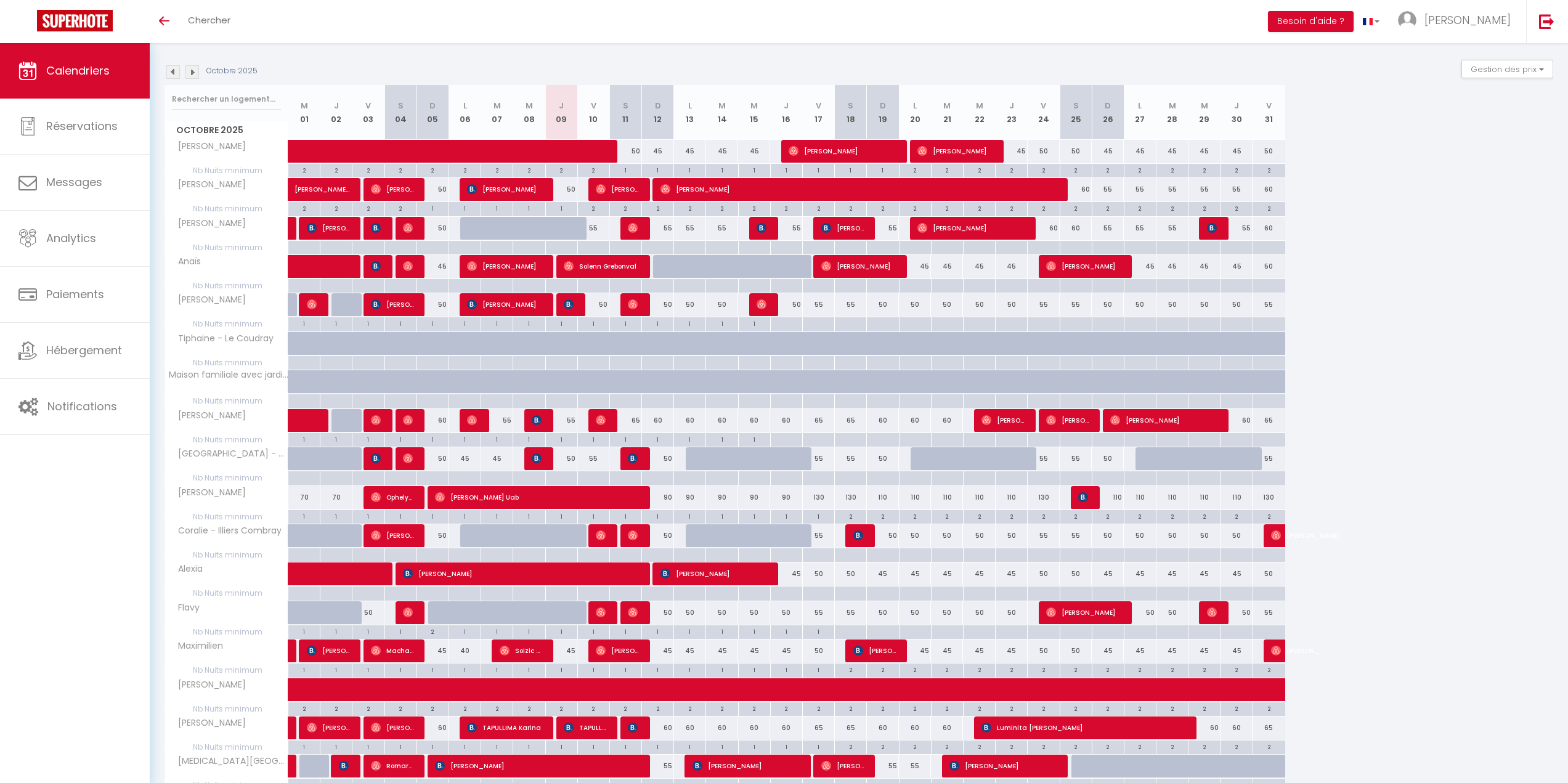
scroll to position [123, 0]
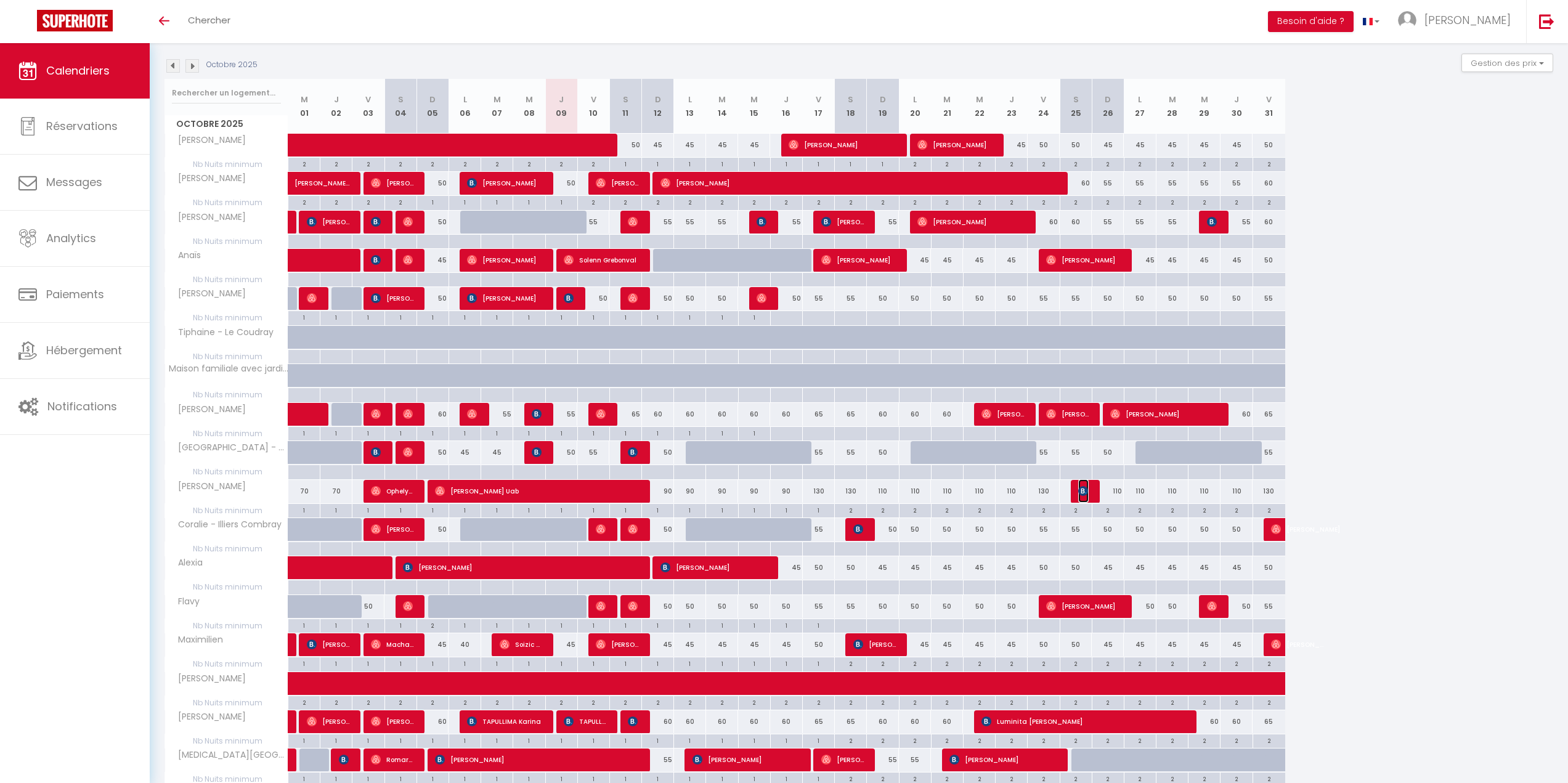
click at [1080, 493] on img at bounding box center [1083, 491] width 10 height 10
select select "OK"
select select "KO"
select select "0"
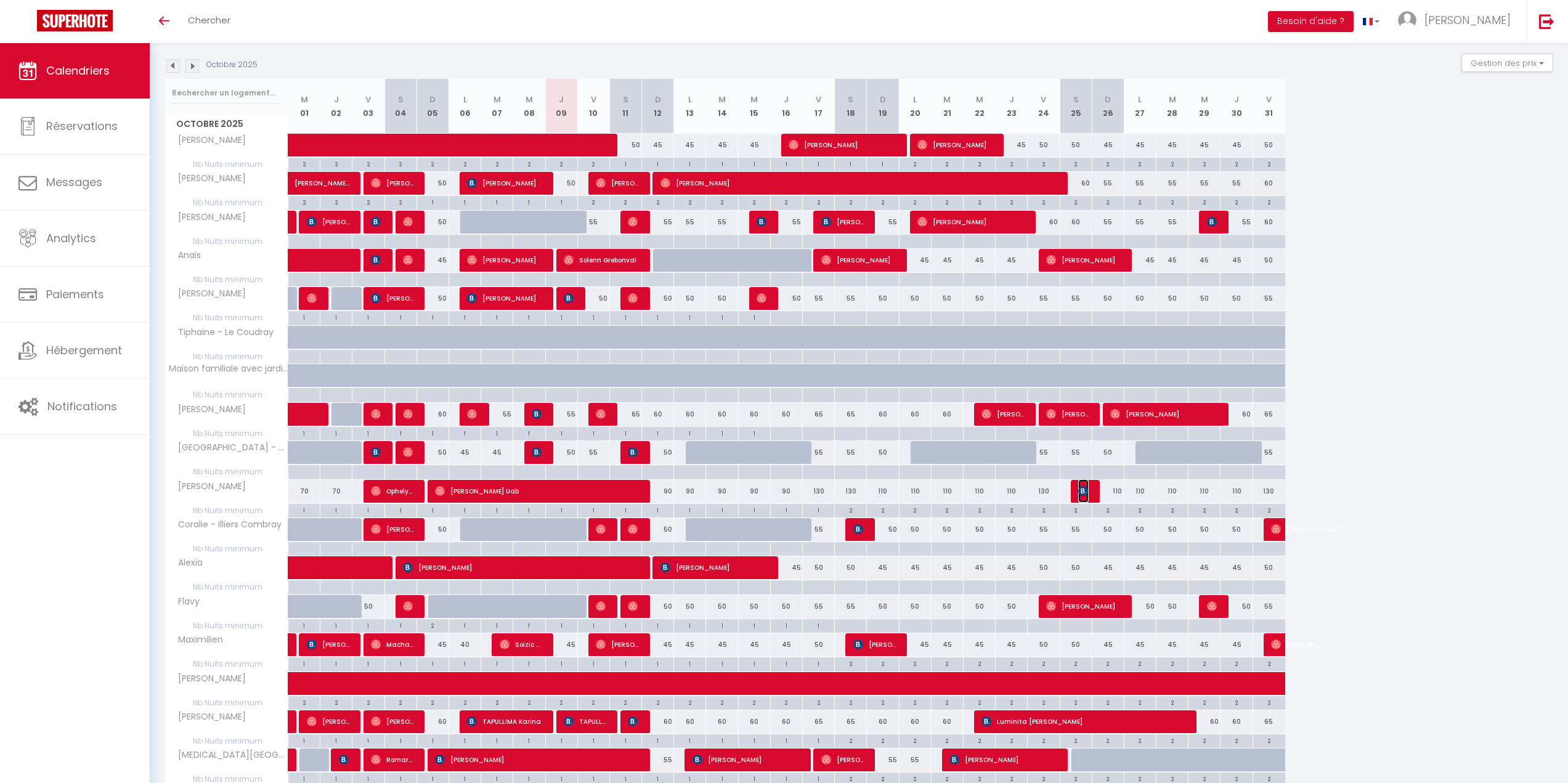
select select "1"
select select
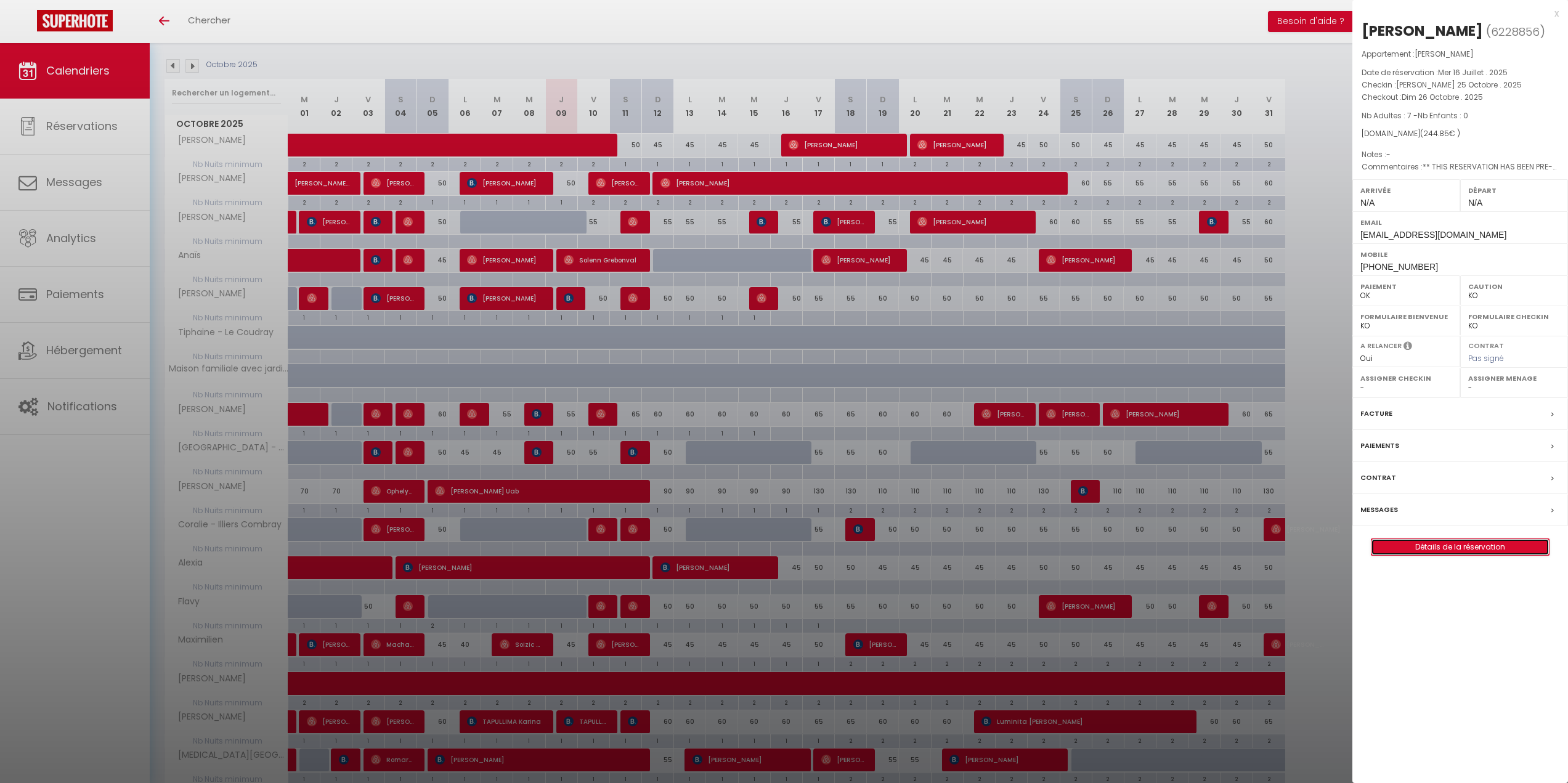
click at [1460, 546] on link "Détails de la réservation" at bounding box center [1459, 547] width 177 height 16
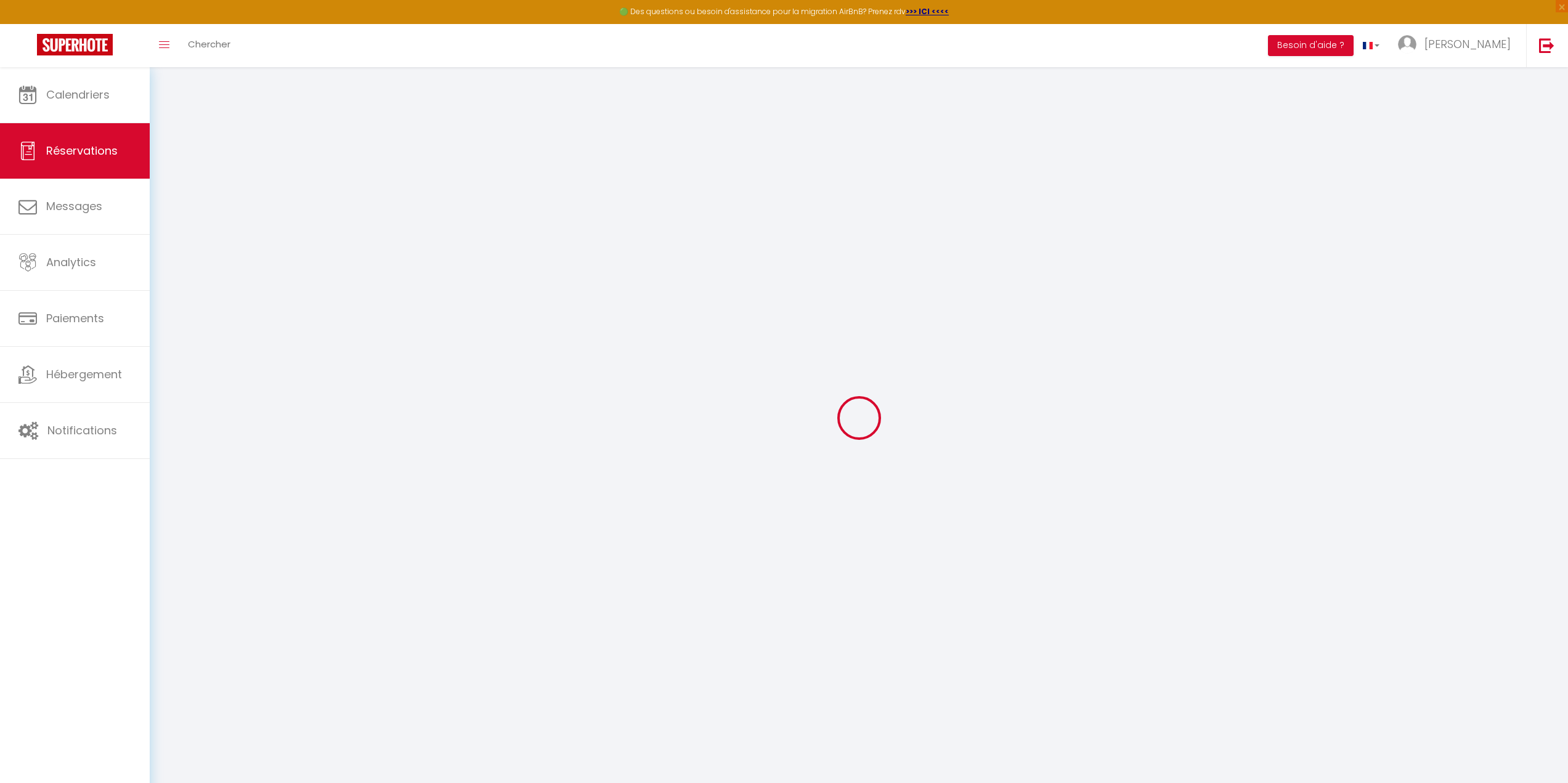
select select
checkbox input "false"
type textarea "** THIS RESERVATION HAS BEEN PRE-PAID ** BOOKING NOTE : Payment charge is EUR 3…"
select select
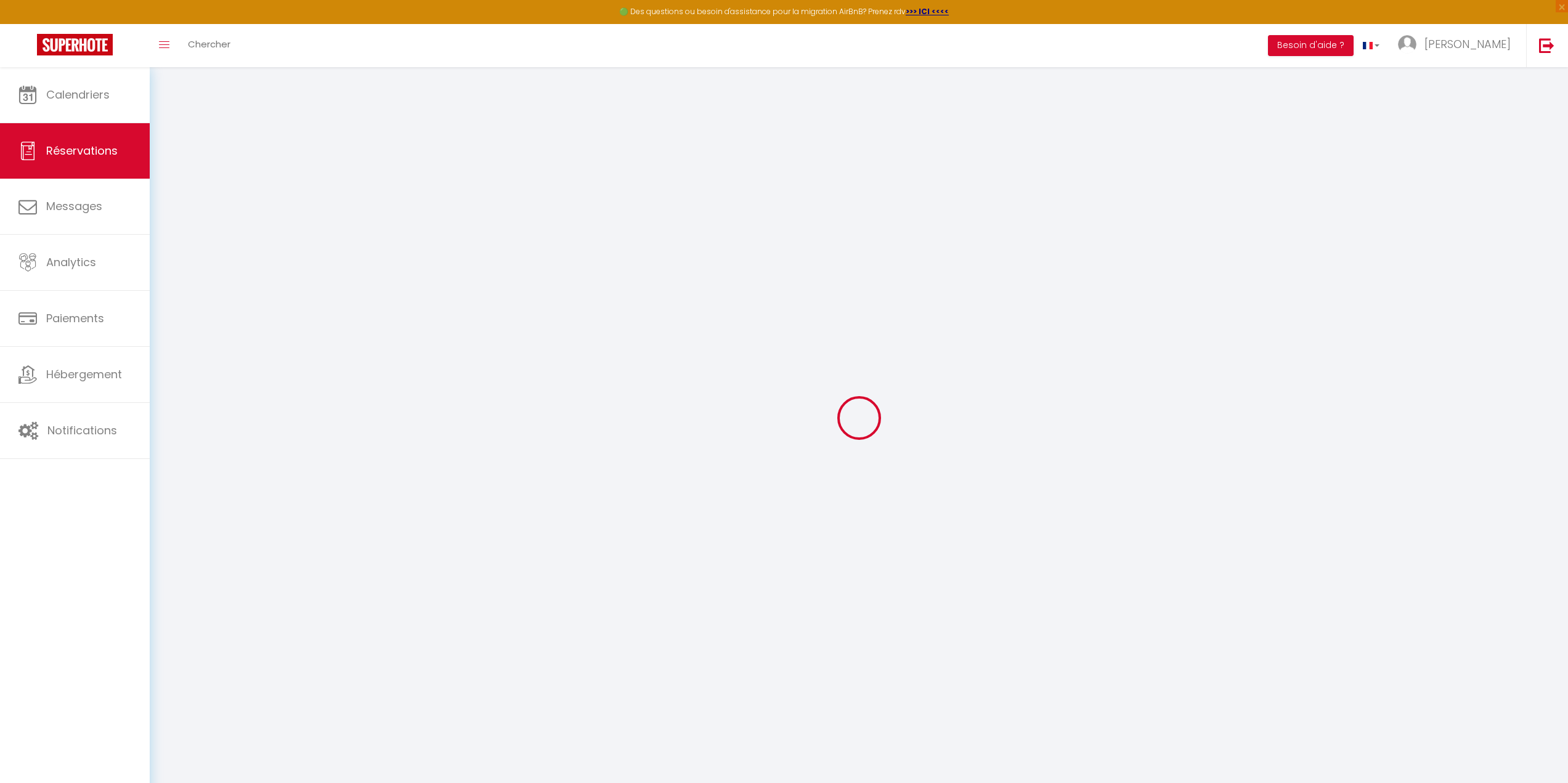
select select
checkbox input "false"
type input "80"
type input "7.85"
select select
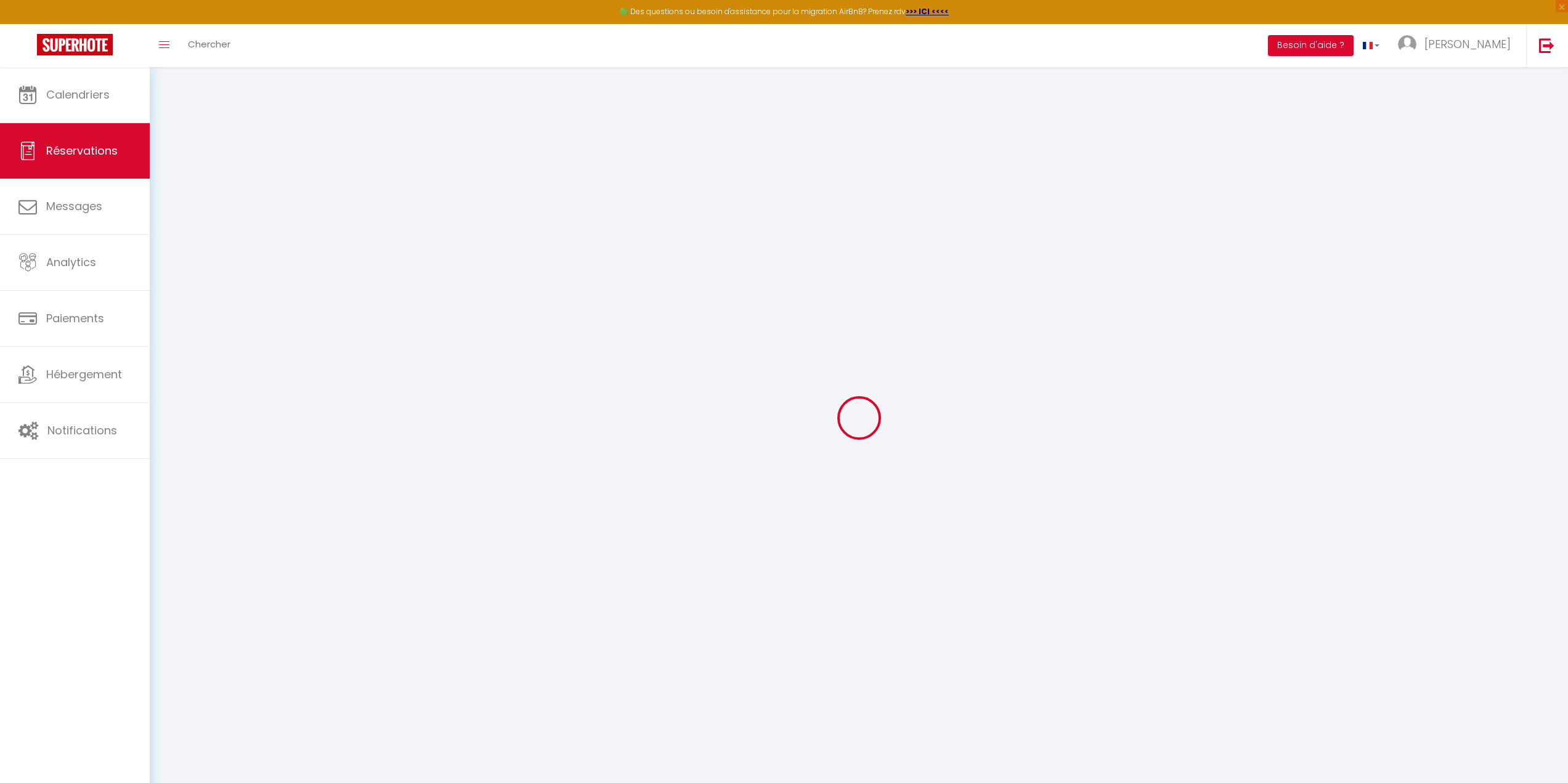
select select
checkbox input "false"
select select
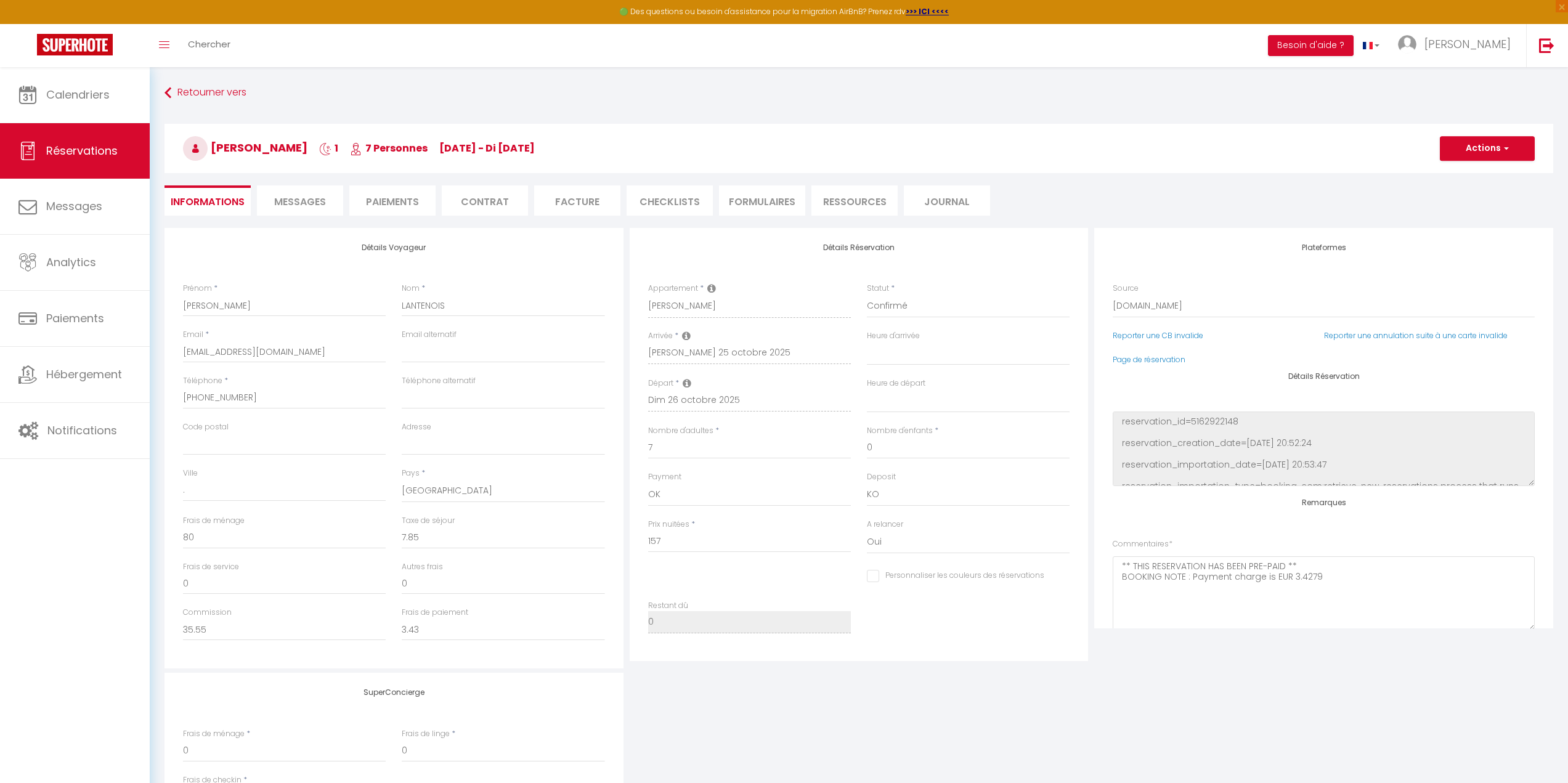
click at [310, 209] on li "Messages" at bounding box center [300, 200] width 86 height 30
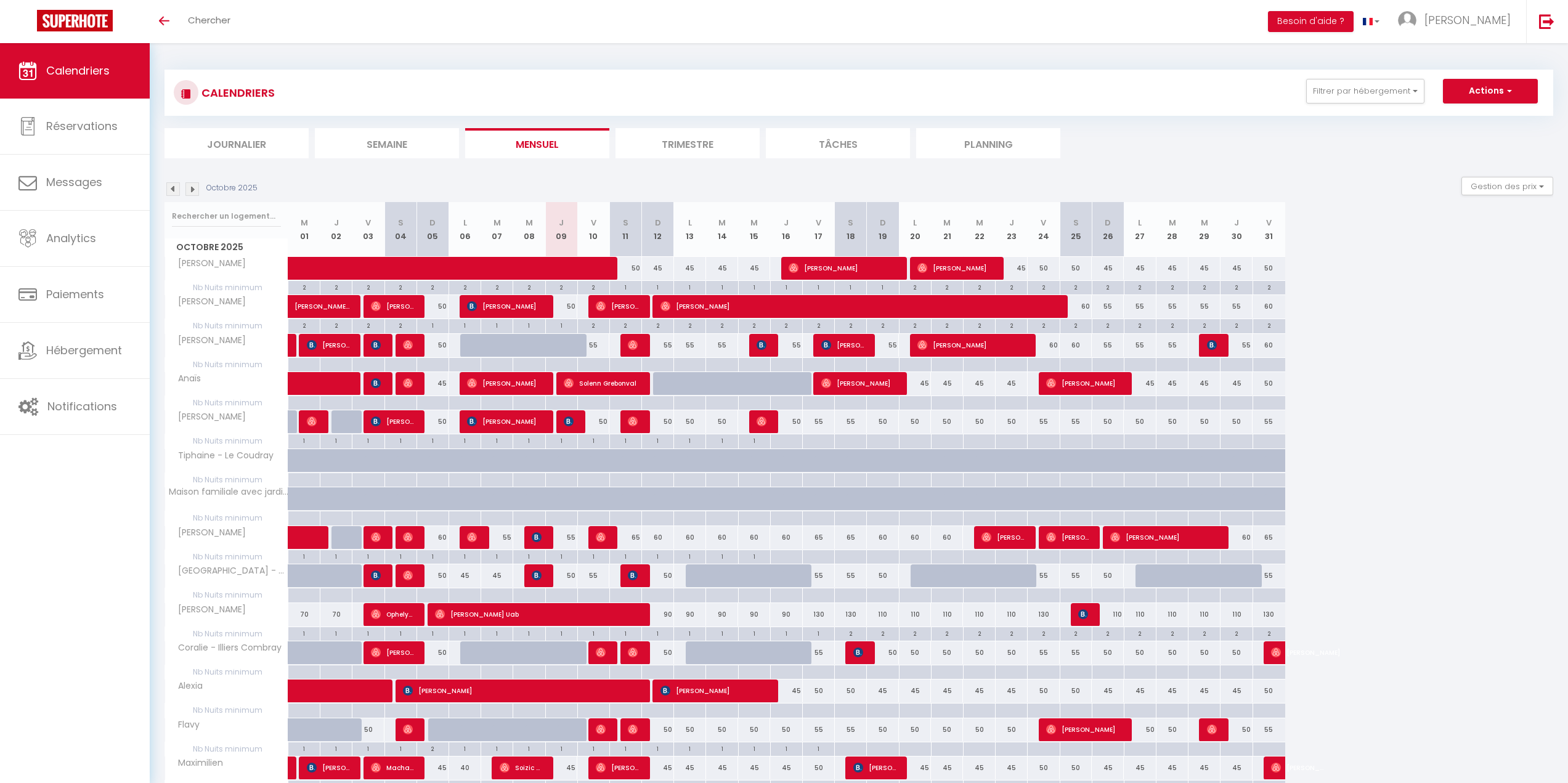
click at [665, 616] on div "90" at bounding box center [658, 614] width 32 height 23
type input "90"
type input "Dim 12 Octobre 2025"
type input "Lun 13 Octobre 2025"
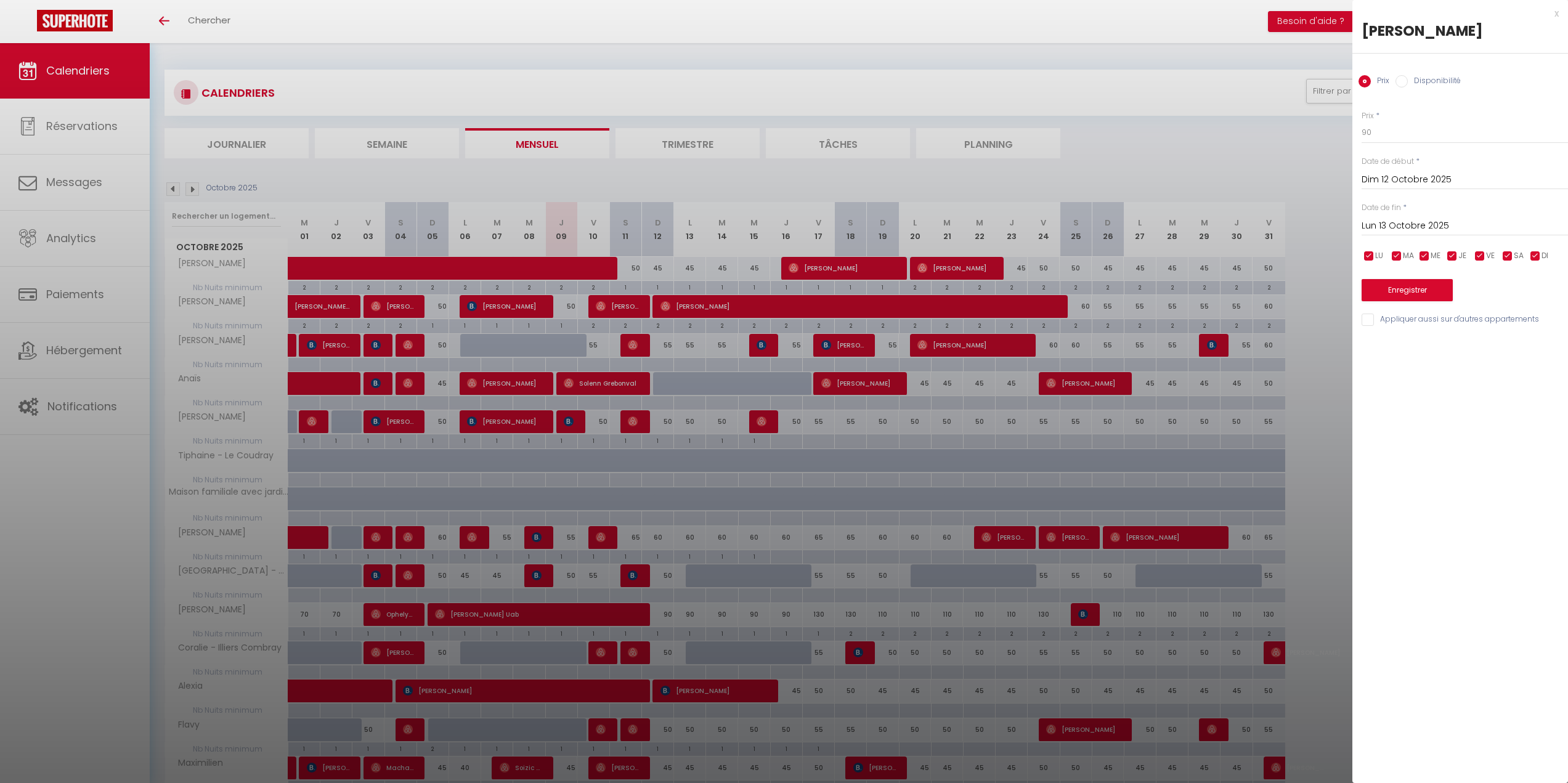
click at [665, 616] on div at bounding box center [784, 392] width 1568 height 783
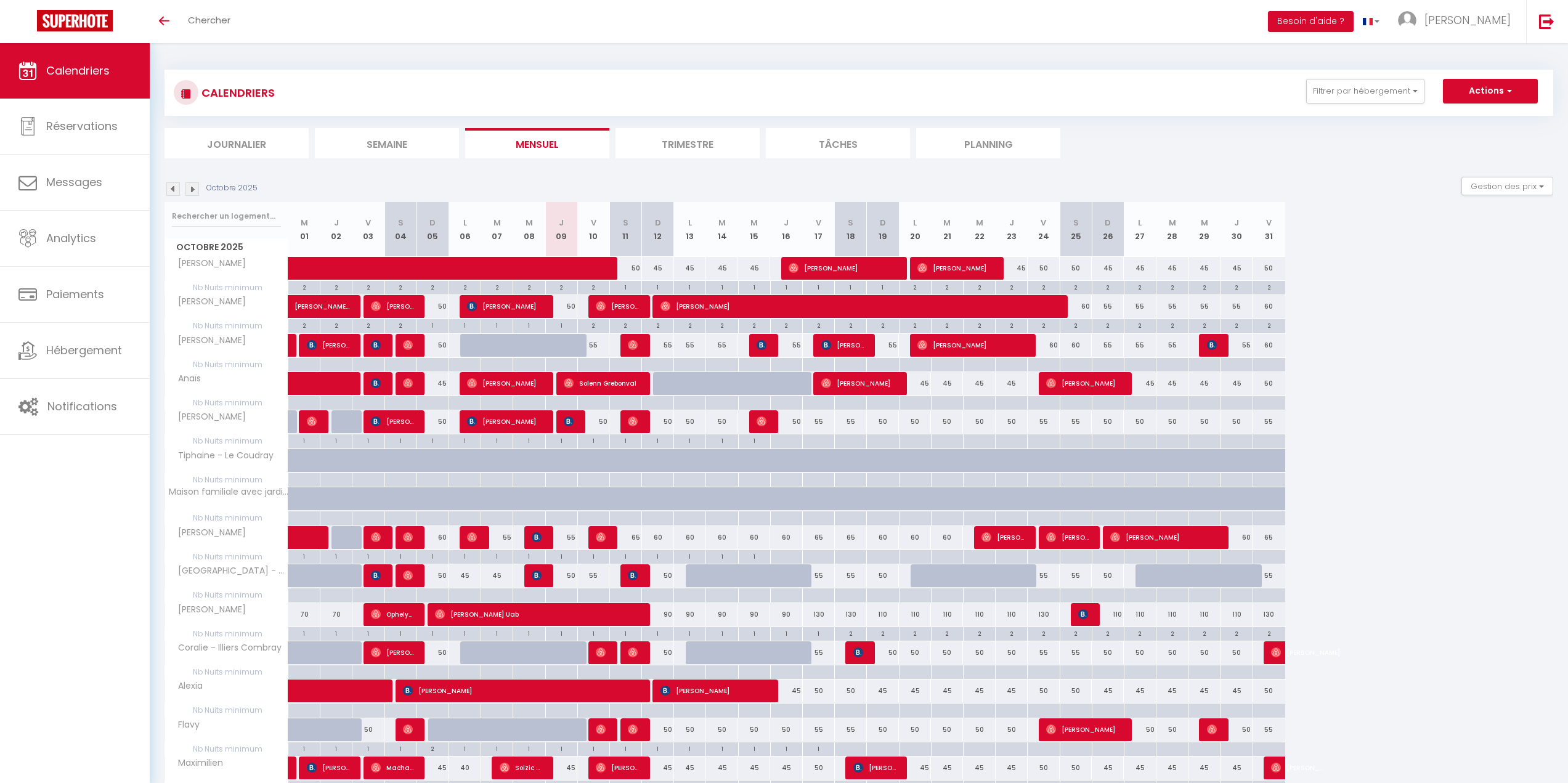
click at [639, 617] on div at bounding box center [626, 614] width 32 height 24
type input "110"
type input "Sam 11 Octobre 2025"
type input "Dim 12 Octobre 2025"
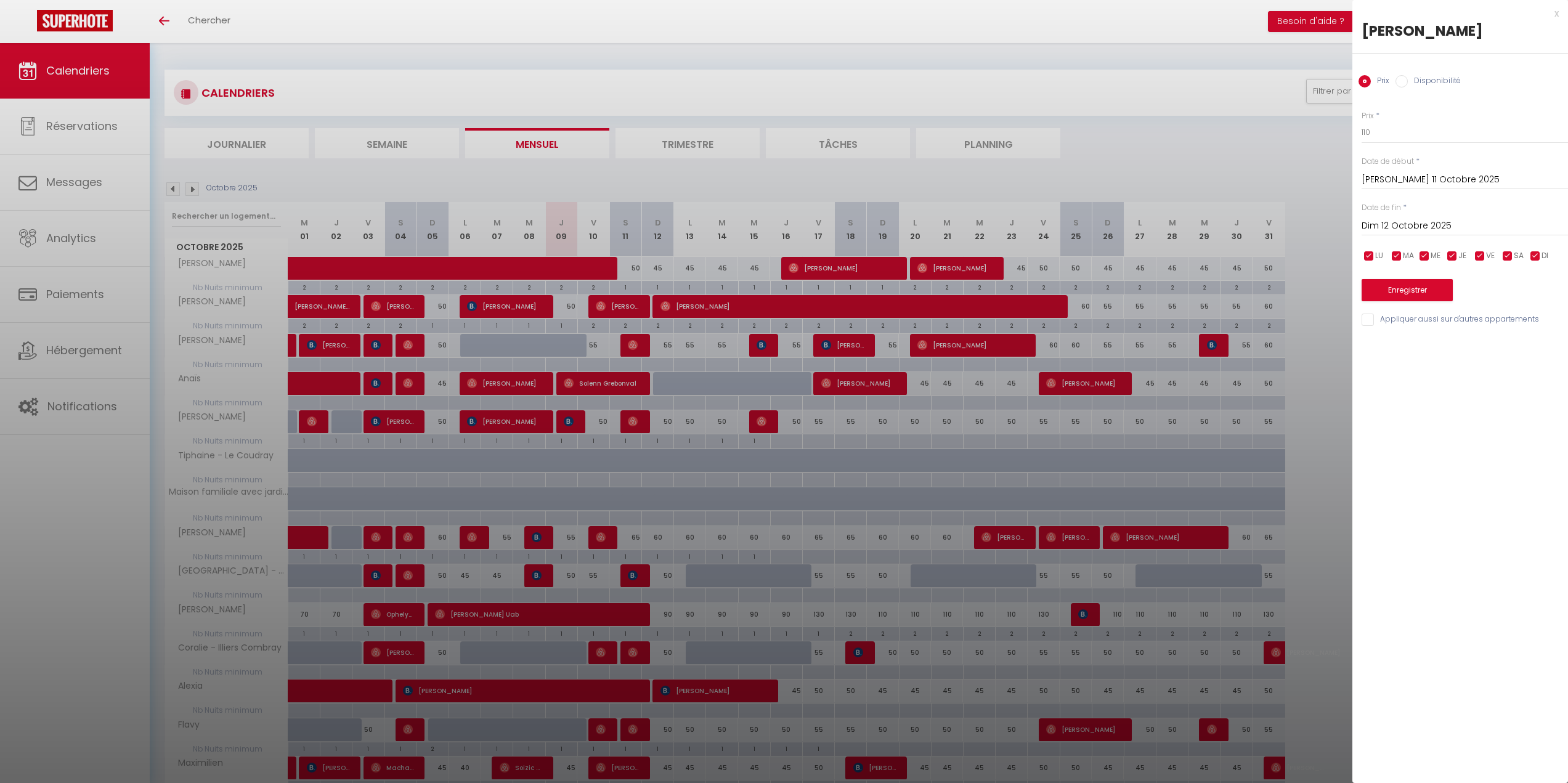
click at [639, 617] on div at bounding box center [784, 392] width 1568 height 783
select select
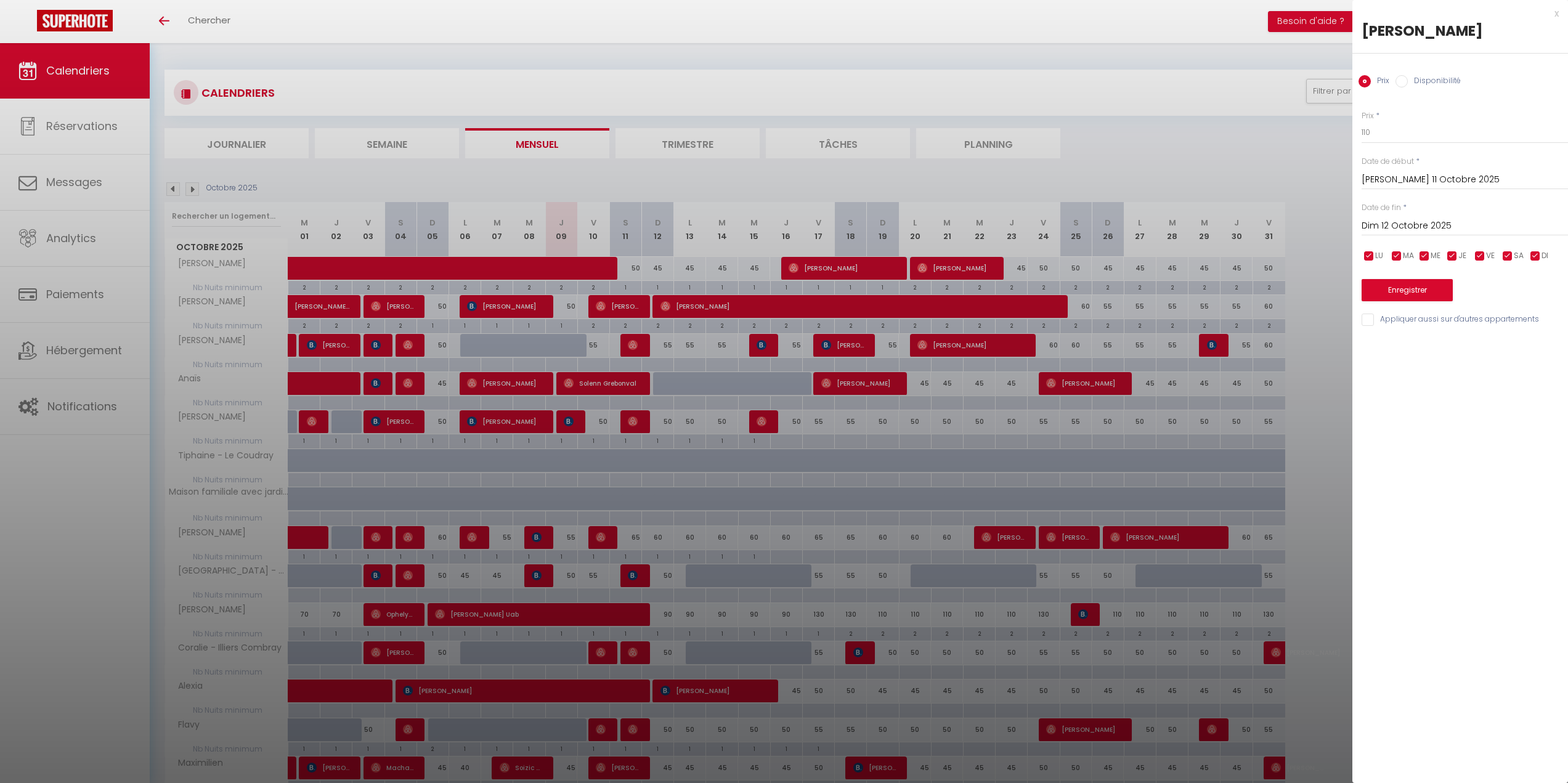
select select
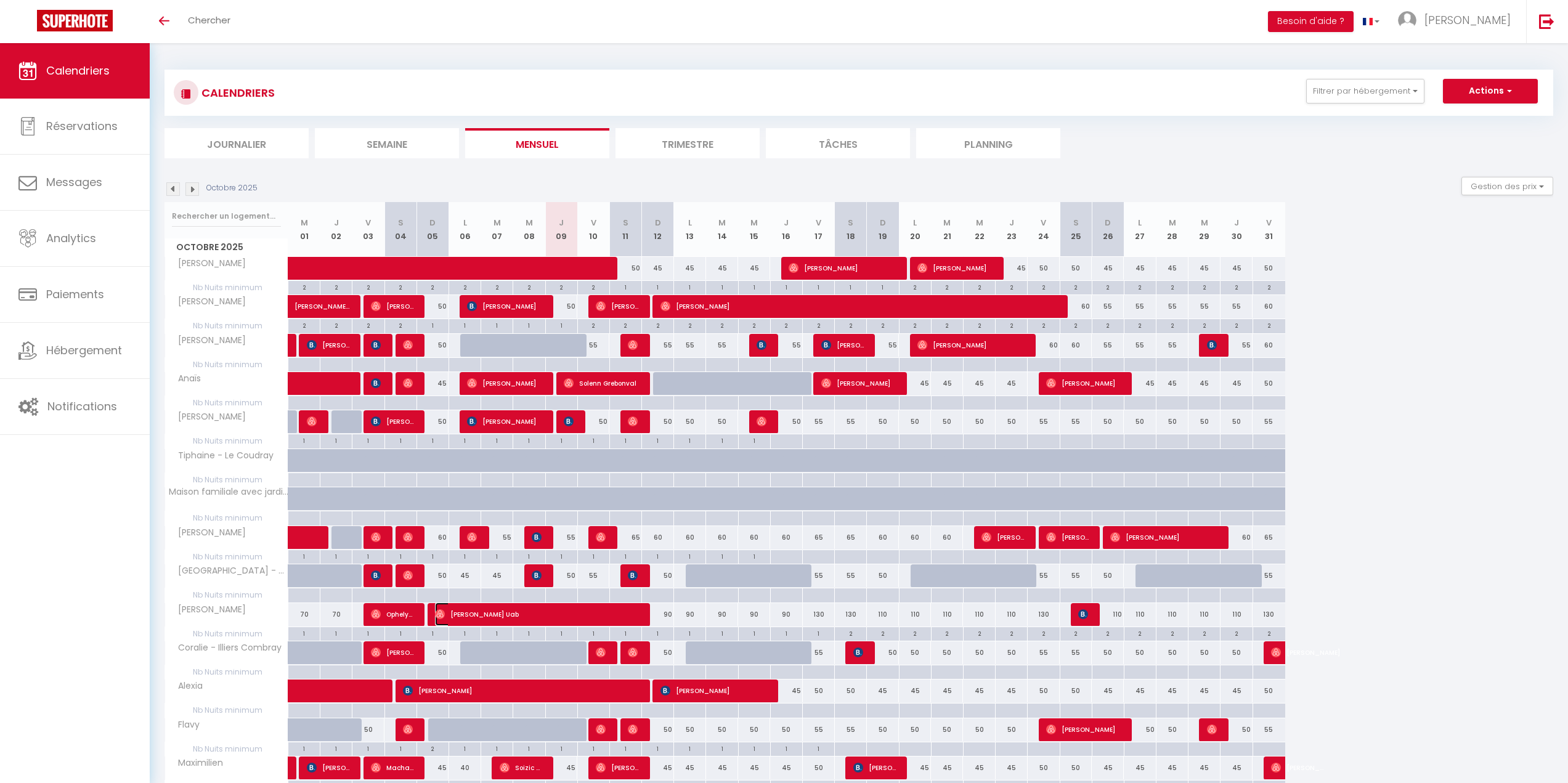
click at [438, 614] on img at bounding box center [440, 614] width 10 height 10
select select "OK"
select select "0"
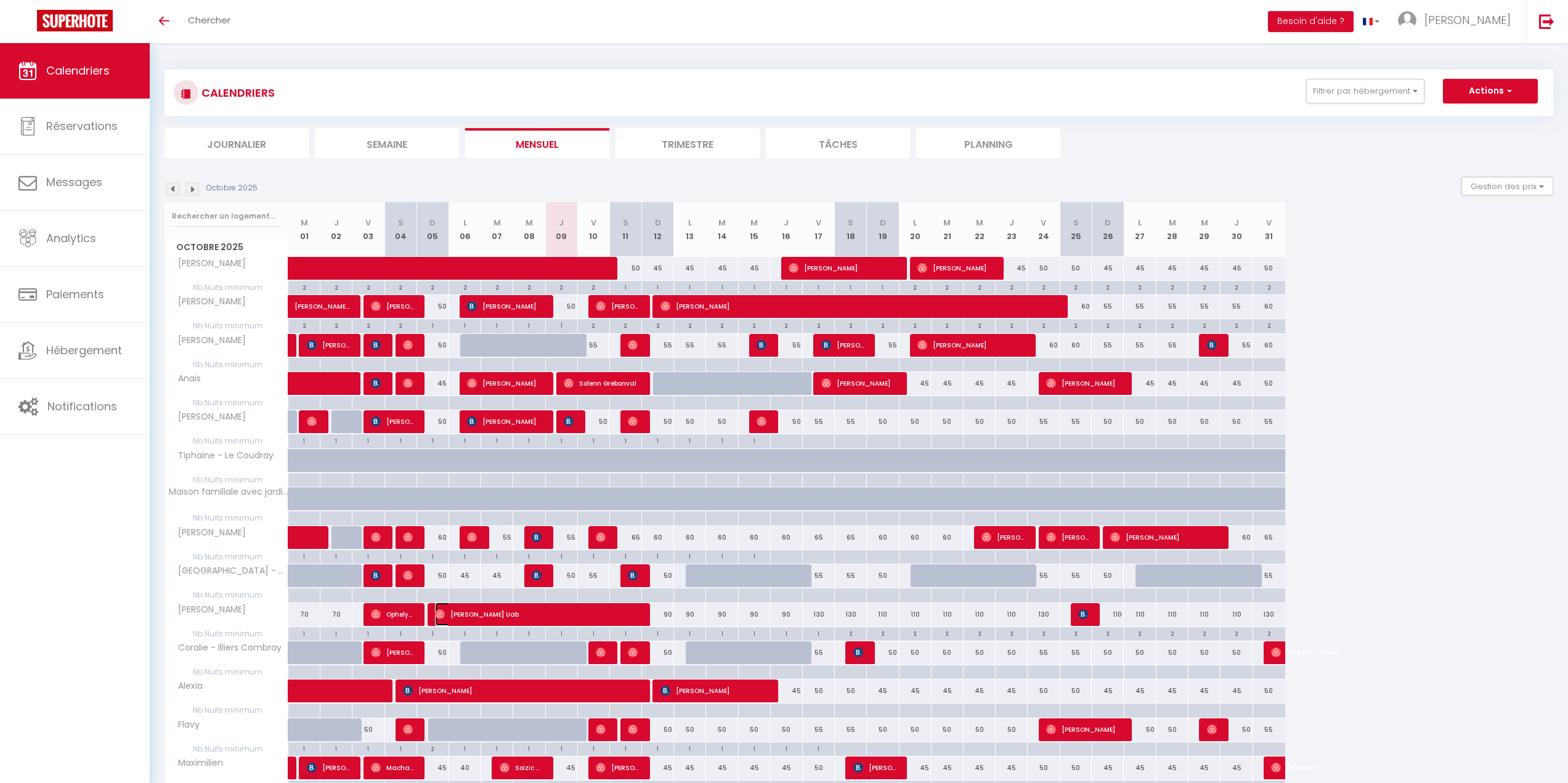
select select "1"
select select
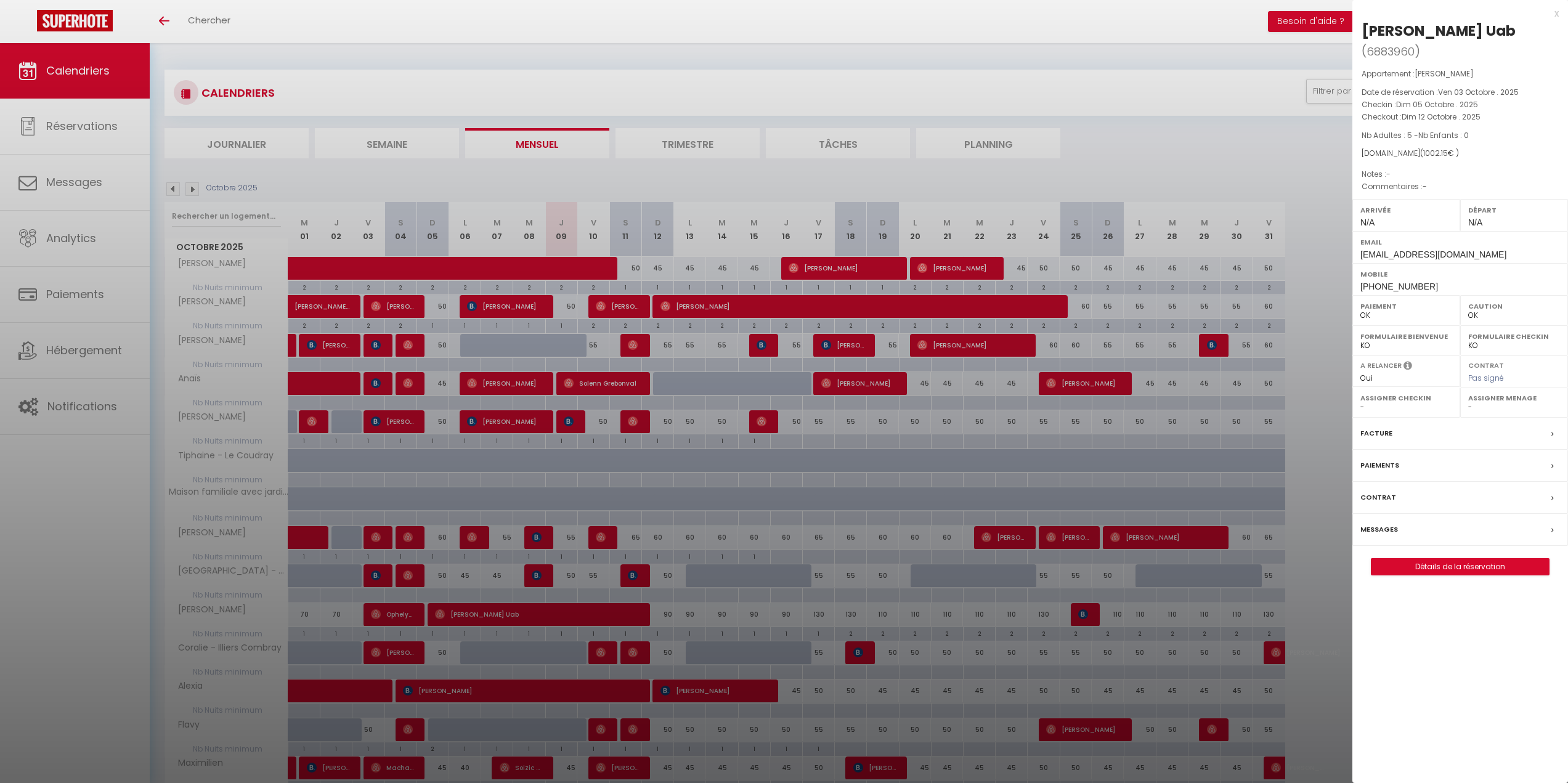
click at [664, 609] on div at bounding box center [784, 392] width 1568 height 783
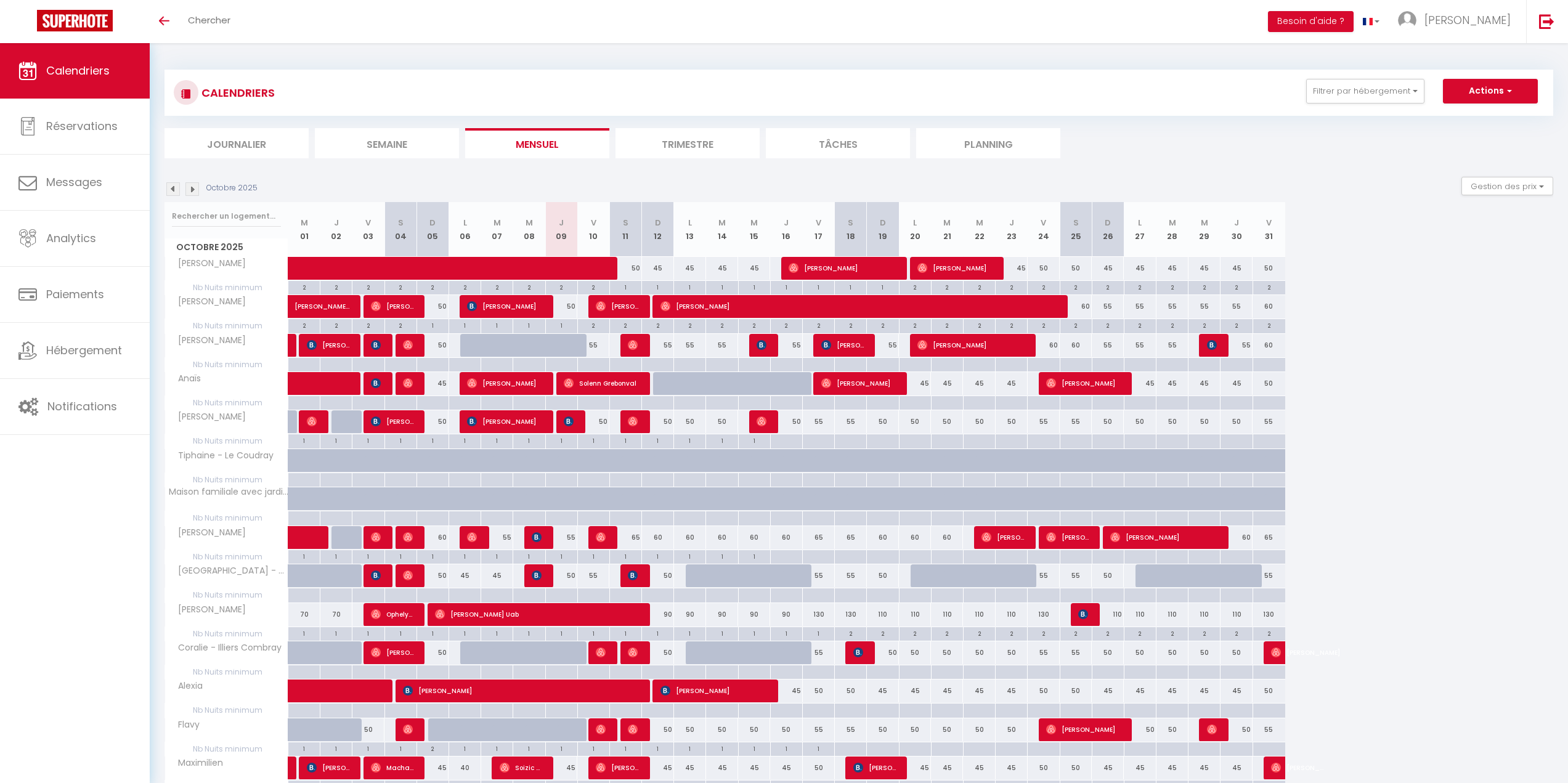
click at [194, 195] on img at bounding box center [192, 189] width 14 height 14
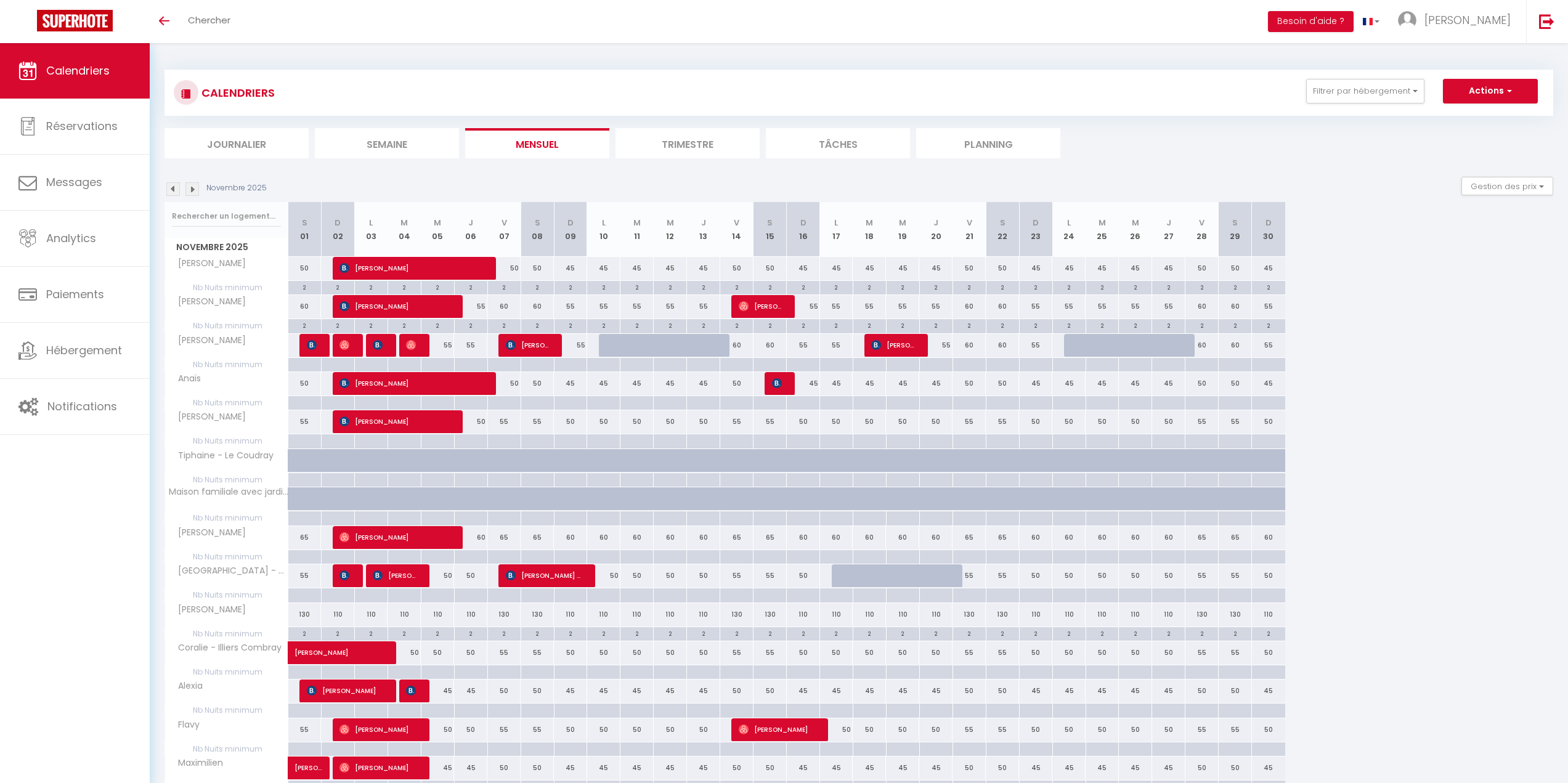
click at [173, 191] on img at bounding box center [173, 189] width 14 height 14
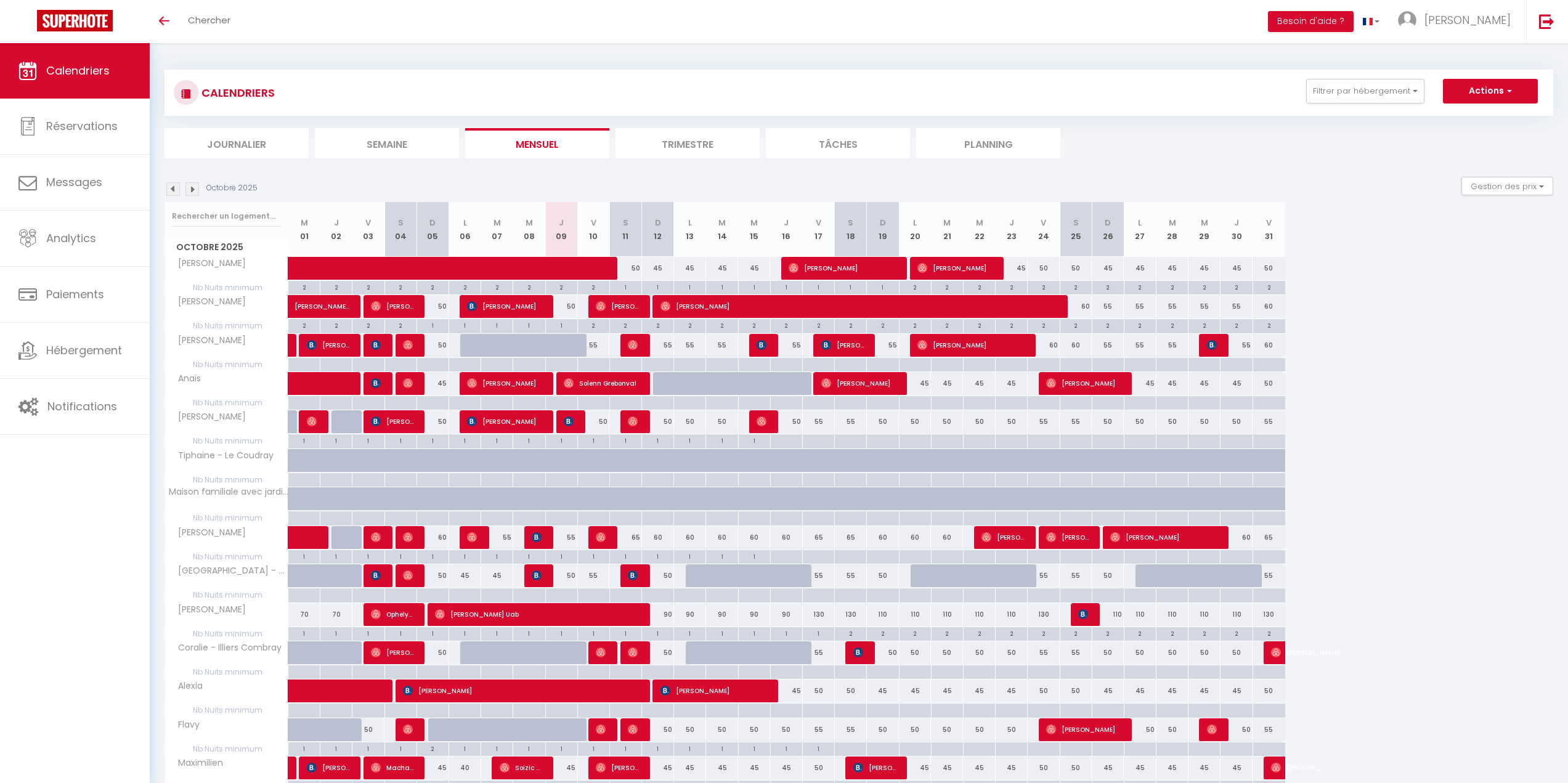
click at [191, 189] on img at bounding box center [192, 189] width 14 height 14
